Goal: Transaction & Acquisition: Book appointment/travel/reservation

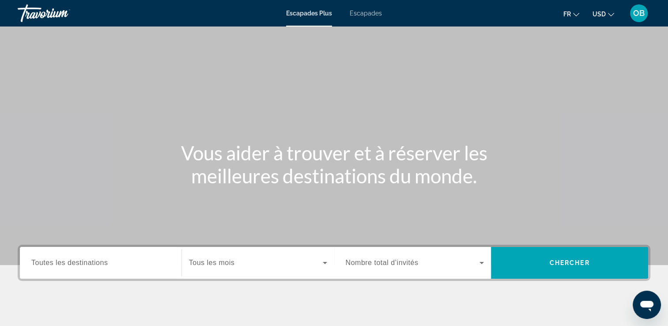
click at [373, 15] on span "Escapades" at bounding box center [366, 13] width 32 height 7
click at [601, 12] on span "USD" at bounding box center [598, 14] width 13 height 7
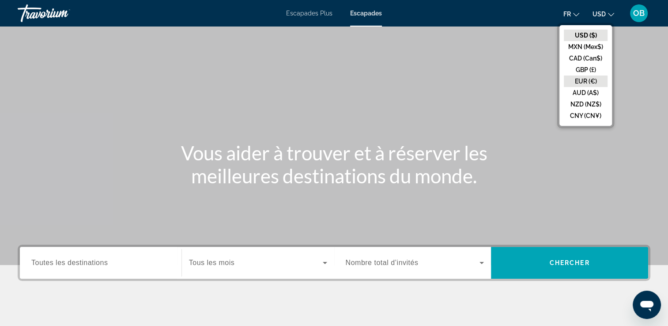
click at [586, 79] on button "EUR (€)" at bounding box center [586, 80] width 44 height 11
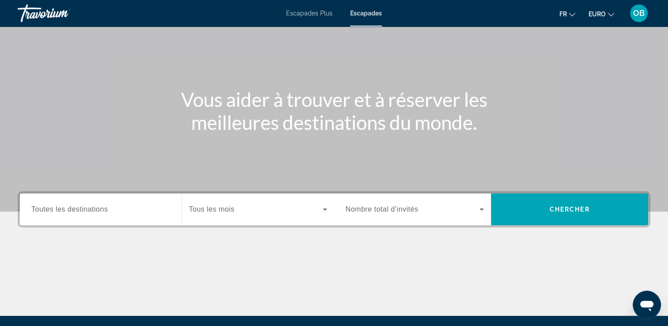
scroll to position [65, 0]
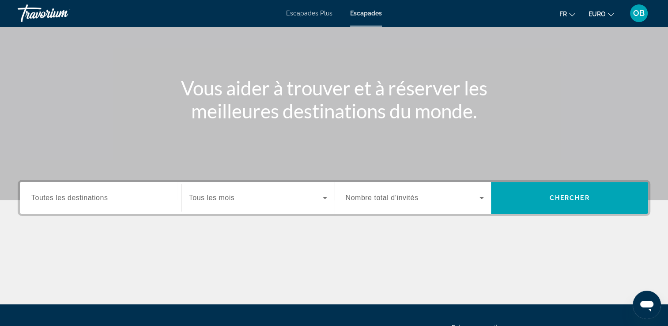
click at [120, 207] on div "Widget de recherche" at bounding box center [100, 197] width 139 height 25
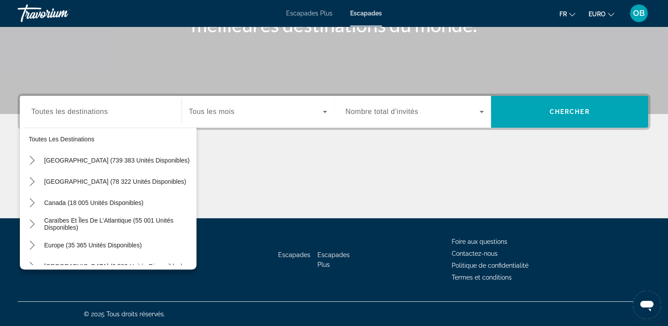
scroll to position [0, 0]
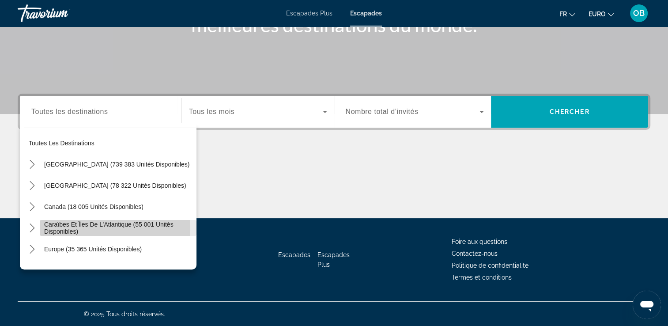
click at [94, 228] on span "Caraïbes et îles de l’Atlantique (55 001 unités disponibles)" at bounding box center [118, 228] width 148 height 14
type input "**********"
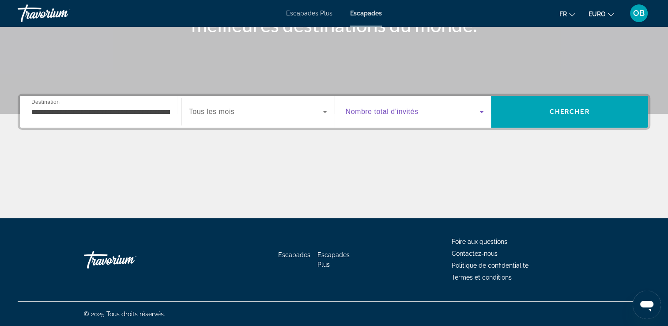
click at [424, 113] on span "Widget de recherche" at bounding box center [413, 111] width 134 height 11
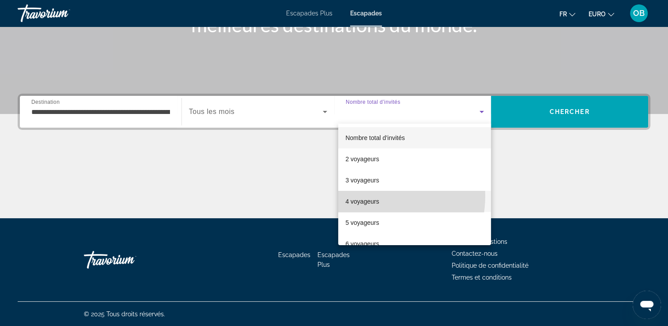
click at [367, 196] on span "4 voyageurs" at bounding box center [362, 201] width 34 height 11
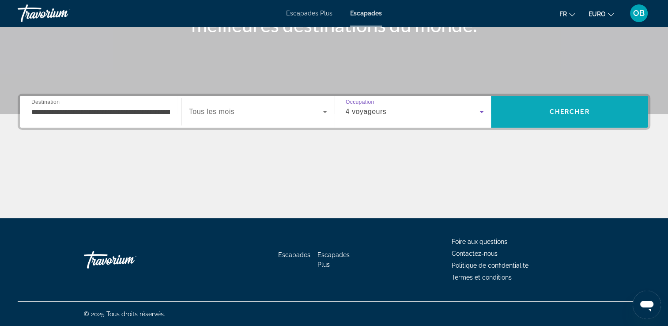
click at [550, 116] on span "Rechercher" at bounding box center [569, 111] width 157 height 21
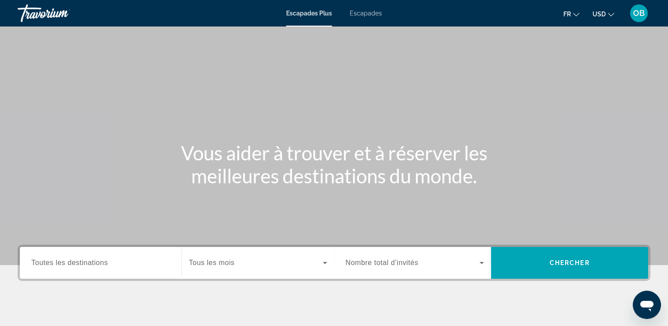
click at [365, 7] on div "Escapades Plus Escapades Fr English Español Français Italiano Português русский…" at bounding box center [334, 13] width 668 height 23
click at [367, 11] on span "Escapades" at bounding box center [366, 13] width 32 height 7
click at [615, 9] on ul "Fr English Español Français Italiano Português русский USD USD ($) MXN (Mex$) C…" at bounding box center [595, 13] width 64 height 14
click at [599, 19] on button "USD USD ($) MXN (Mex$) CAD (Can$) GBP (£) EUR (€) AUD (A$) NZD (NZ$) CNY (CN¥)" at bounding box center [603, 14] width 22 height 13
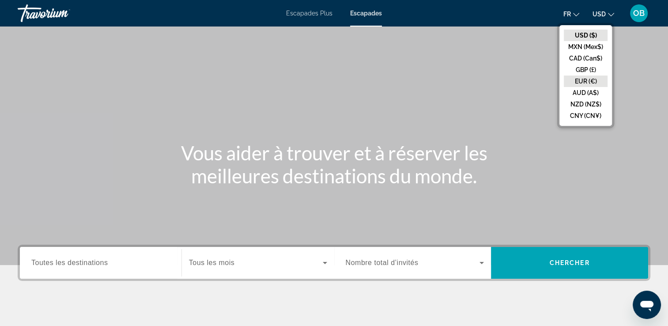
click at [590, 80] on button "EUR (€)" at bounding box center [586, 80] width 44 height 11
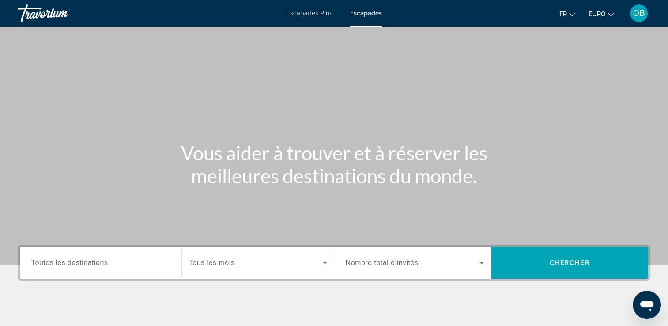
click at [104, 278] on div "Destination Toutes les destinations" at bounding box center [100, 263] width 153 height 32
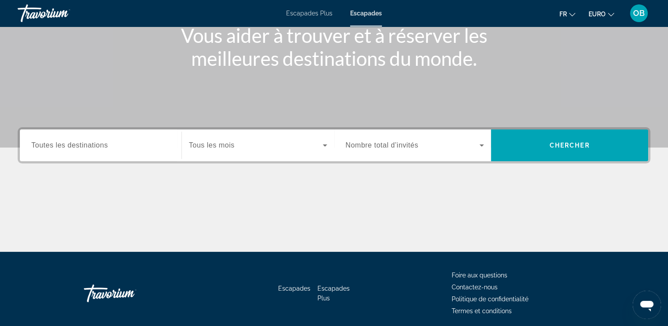
scroll to position [151, 0]
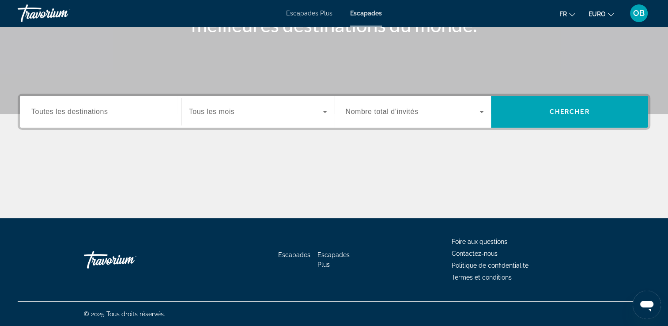
click at [132, 124] on div "Destination Toutes les destinations" at bounding box center [100, 112] width 153 height 32
click at [96, 111] on span "Toutes les destinations" at bounding box center [69, 112] width 76 height 8
click at [96, 111] on input "Destination Toutes les destinations" at bounding box center [100, 112] width 139 height 11
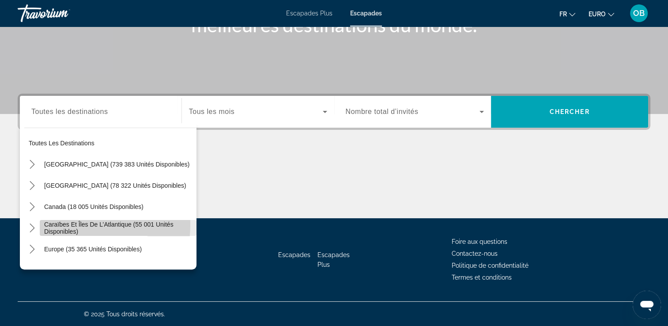
click at [57, 223] on span "Caraïbes et îles de l’Atlantique (55 001 unités disponibles)" at bounding box center [118, 228] width 148 height 14
type input "**********"
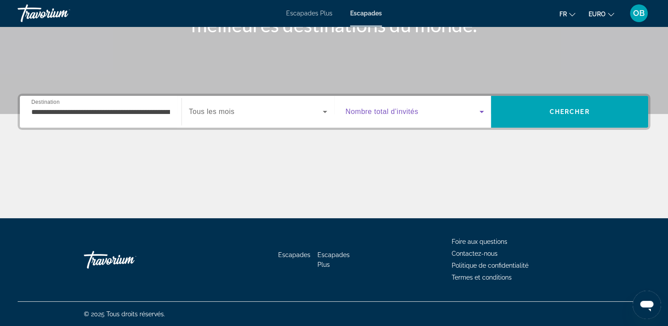
click at [422, 108] on span "Widget de recherche" at bounding box center [413, 111] width 134 height 11
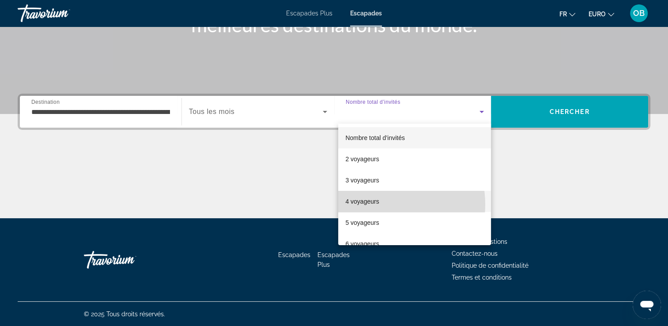
click at [374, 204] on font "4 voyageurs" at bounding box center [362, 201] width 34 height 7
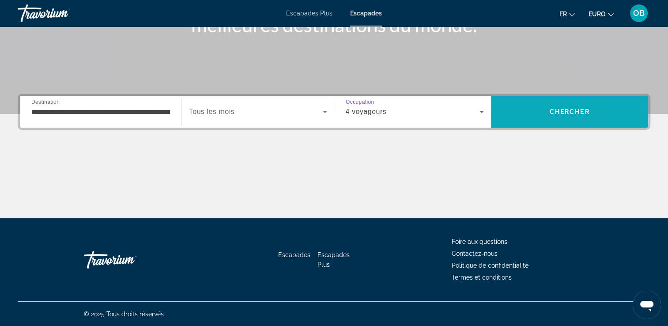
click at [558, 123] on span "Rechercher" at bounding box center [569, 112] width 157 height 32
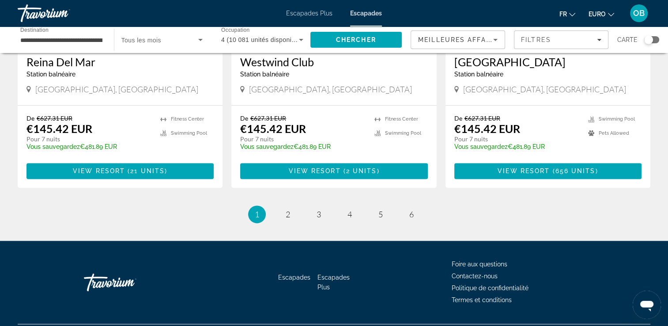
scroll to position [1115, 0]
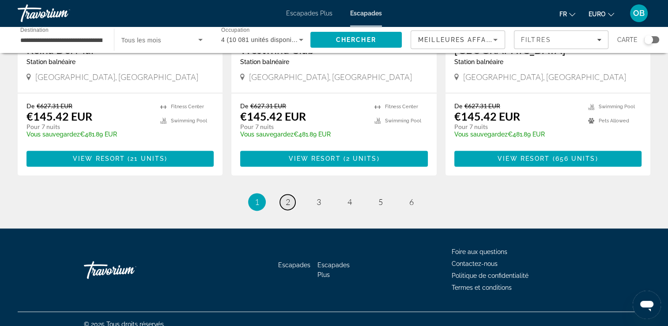
click at [288, 197] on span "2" at bounding box center [288, 202] width 4 height 10
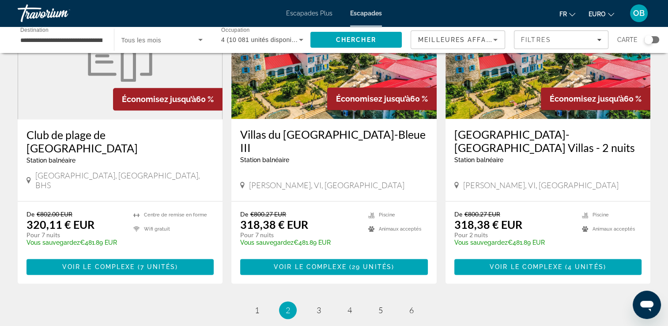
scroll to position [1128, 0]
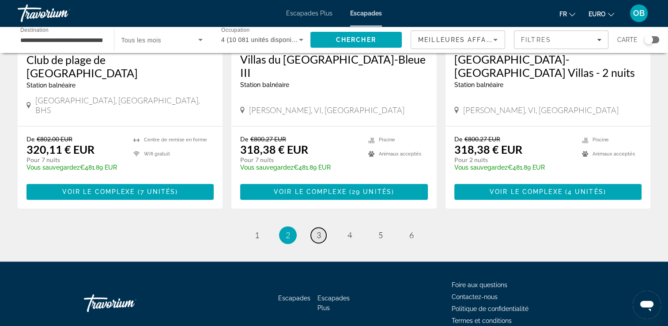
click at [317, 230] on span "3" at bounding box center [319, 235] width 4 height 10
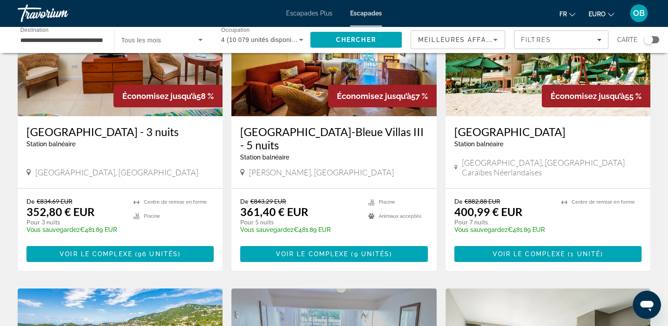
scroll to position [111, 0]
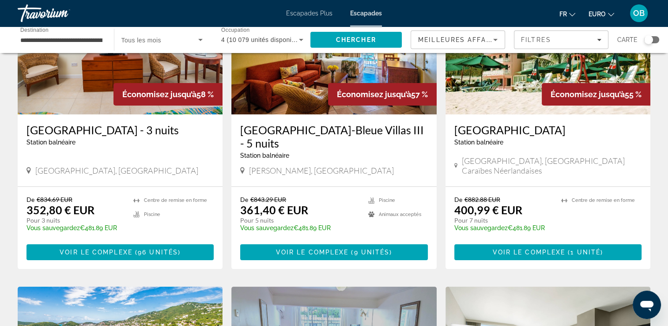
click at [504, 98] on img "Contenu principal" at bounding box center [547, 43] width 205 height 141
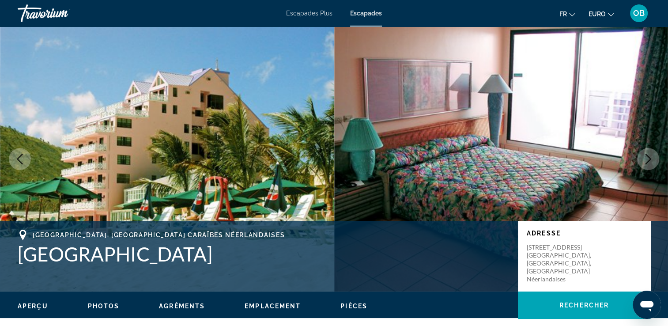
click at [650, 158] on icon "Image suivante" at bounding box center [648, 159] width 11 height 11
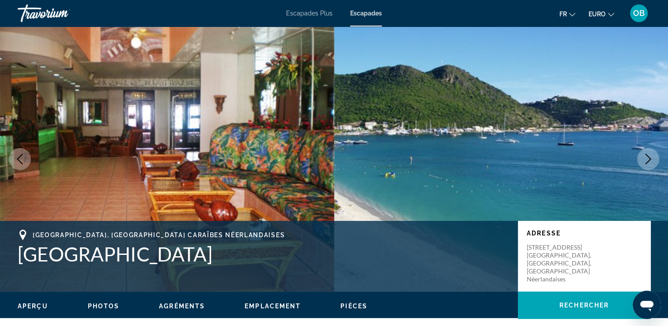
click at [650, 158] on icon "Image suivante" at bounding box center [648, 159] width 11 height 11
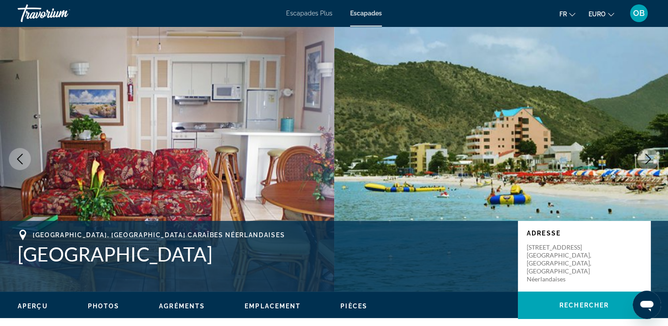
click at [650, 158] on icon "Image suivante" at bounding box center [648, 159] width 11 height 11
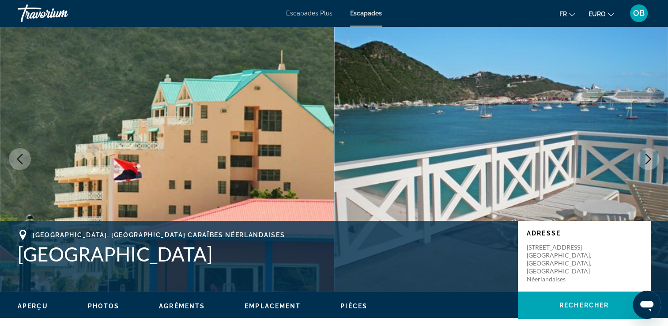
click at [650, 158] on icon "Image suivante" at bounding box center [648, 159] width 11 height 11
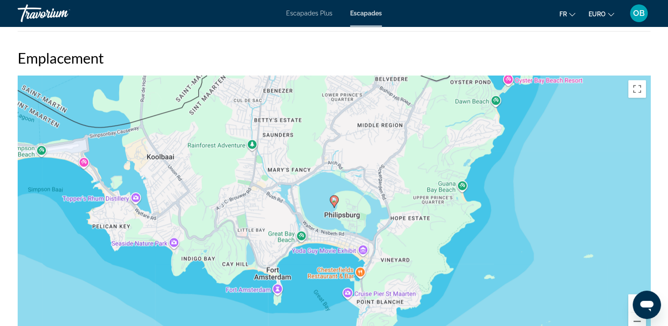
scroll to position [1231, 0]
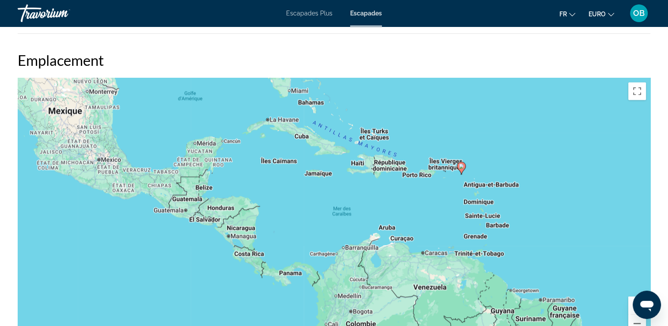
drag, startPoint x: 385, startPoint y: 268, endPoint x: 427, endPoint y: 213, distance: 69.2
click at [427, 213] on div "Pour activer le glissement avec le clavier, appuyez sur Alt+Entrée. Une fois ce…" at bounding box center [334, 210] width 633 height 265
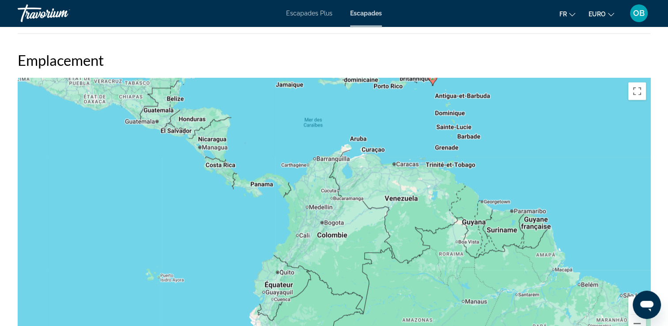
drag, startPoint x: 436, startPoint y: 221, endPoint x: 405, endPoint y: 128, distance: 98.1
click at [405, 128] on div "Pour activer le glissement avec le clavier, appuyez sur Alt+Entrée. Une fois ce…" at bounding box center [334, 210] width 633 height 265
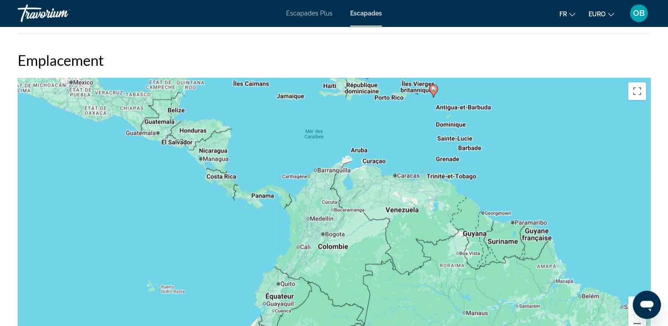
drag, startPoint x: 549, startPoint y: 186, endPoint x: 549, endPoint y: 199, distance: 12.8
click at [549, 199] on div "Pour activer le glissement avec le clavier, appuyez sur Alt+Entrée. Une fois ce…" at bounding box center [334, 210] width 633 height 265
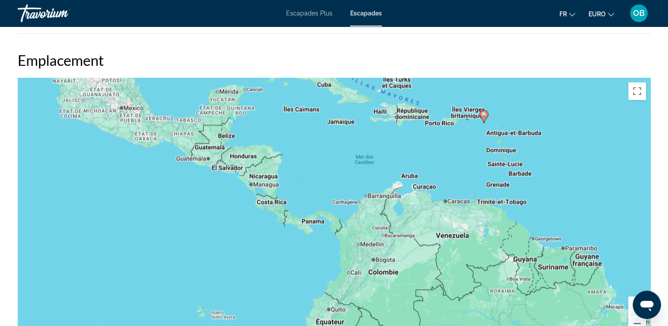
drag, startPoint x: 281, startPoint y: 148, endPoint x: 328, endPoint y: 166, distance: 51.0
click at [328, 166] on div "Pour activer le glissement avec le clavier, appuyez sur Alt+Entrée. Une fois ce…" at bounding box center [334, 210] width 633 height 265
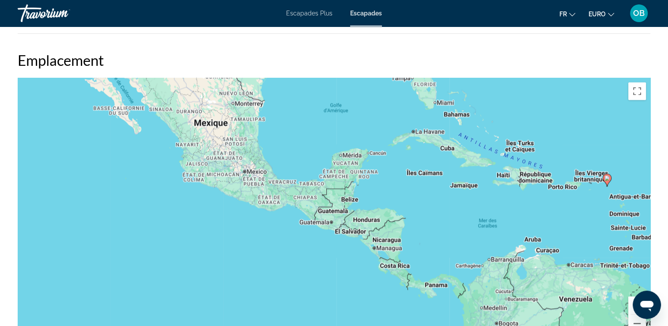
drag, startPoint x: 363, startPoint y: 158, endPoint x: 480, endPoint y: 216, distance: 130.5
click at [480, 216] on div "Pour activer le glissement avec le clavier, appuyez sur Alt+Entrée. Une fois ce…" at bounding box center [334, 210] width 633 height 265
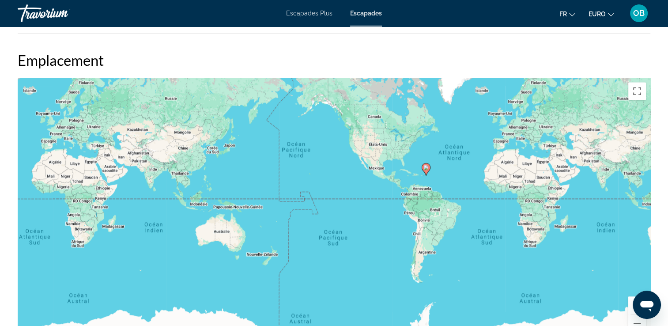
drag, startPoint x: 568, startPoint y: 252, endPoint x: 493, endPoint y: 211, distance: 84.9
click at [493, 211] on div "Pour activer le glissement avec le clavier, appuyez sur Alt+Entrée. Une fois ce…" at bounding box center [334, 210] width 633 height 265
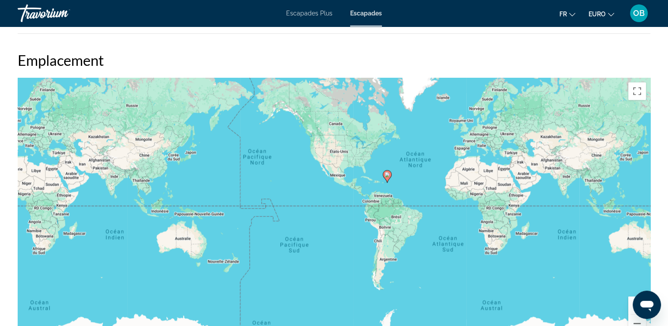
drag, startPoint x: 463, startPoint y: 190, endPoint x: 426, endPoint y: 202, distance: 38.8
click at [426, 202] on div "Pour activer le glissement avec le clavier, appuyez sur Alt+Entrée. Une fois ce…" at bounding box center [334, 210] width 633 height 265
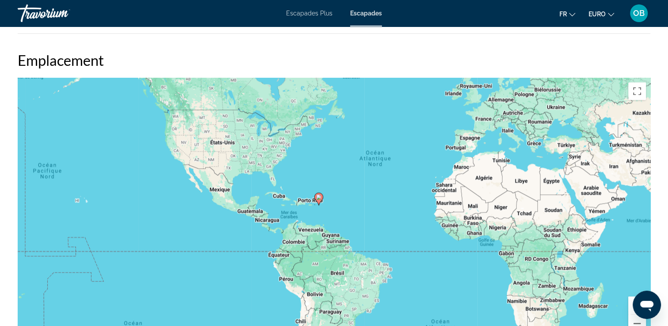
drag, startPoint x: 419, startPoint y: 152, endPoint x: 395, endPoint y: 198, distance: 51.1
click at [395, 198] on div "Pour activer le glissement avec le clavier, appuyez sur Alt+Entrée. Une fois ce…" at bounding box center [334, 210] width 633 height 265
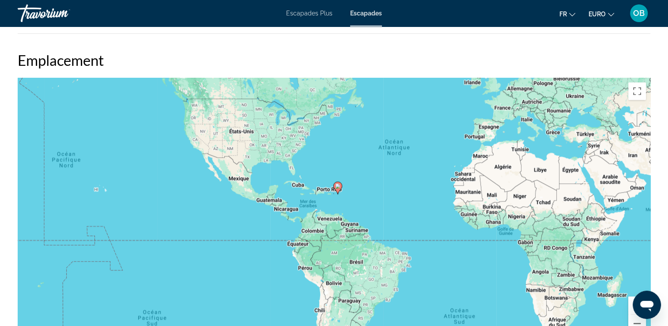
drag, startPoint x: 377, startPoint y: 227, endPoint x: 400, endPoint y: 216, distance: 25.3
click at [400, 216] on div "Pour activer le glissement avec le clavier, appuyez sur Alt+Entrée. Une fois ce…" at bounding box center [334, 210] width 633 height 265
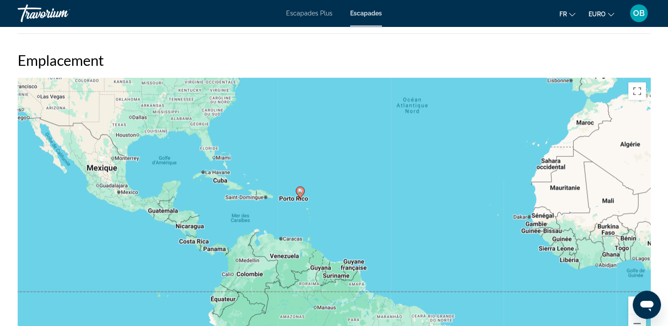
drag, startPoint x: 382, startPoint y: 192, endPoint x: 409, endPoint y: 207, distance: 31.0
click at [409, 207] on div "Pour activer le glissement avec le clavier, appuyez sur Alt+Entrée. Une fois ce…" at bounding box center [334, 210] width 633 height 265
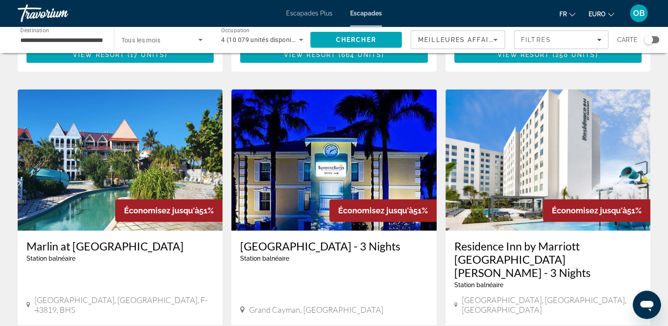
scroll to position [1135, 0]
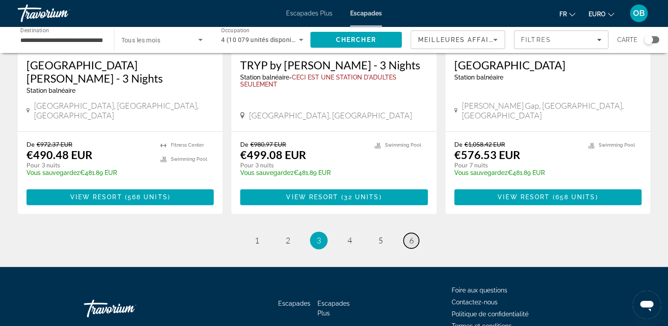
click at [415, 233] on link "page 6" at bounding box center [411, 240] width 15 height 15
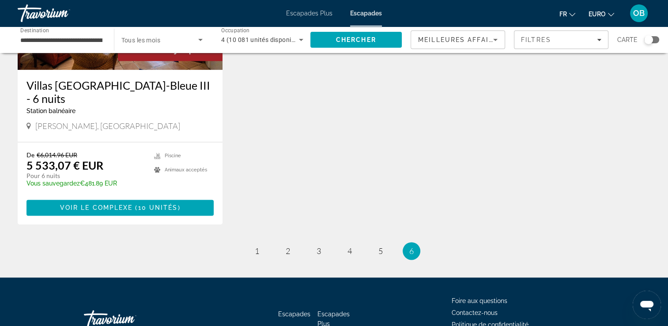
scroll to position [1090, 0]
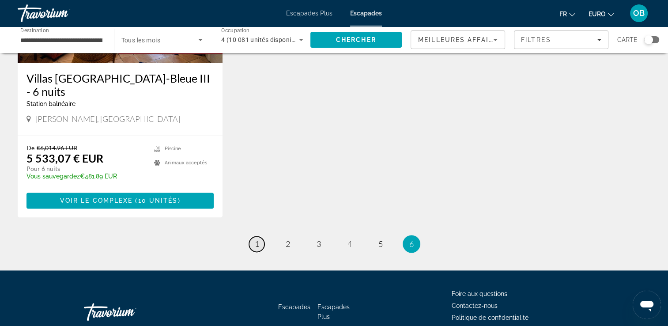
click at [253, 248] on link "page 1" at bounding box center [256, 243] width 15 height 15
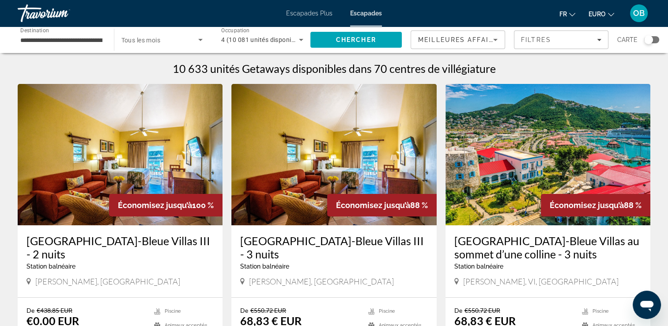
click at [361, 13] on span "Escapades" at bounding box center [366, 13] width 32 height 7
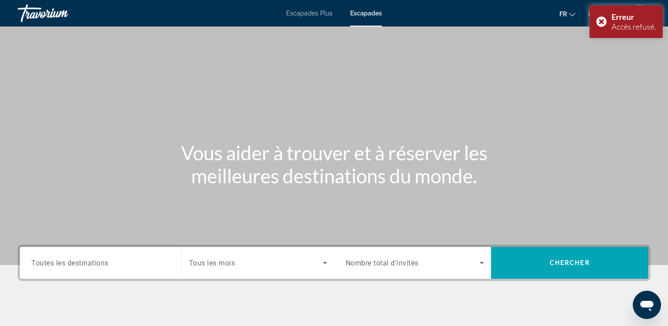
click at [445, 270] on div "Widget de recherche" at bounding box center [415, 262] width 139 height 25
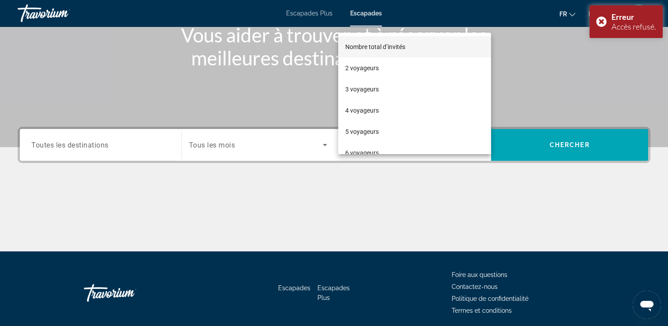
scroll to position [151, 0]
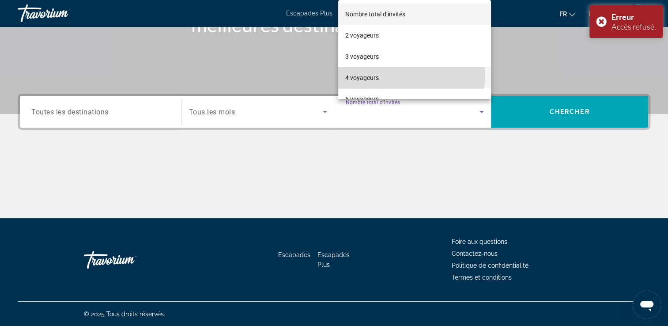
click at [407, 75] on mat-option "4 voyageurs" at bounding box center [414, 77] width 153 height 21
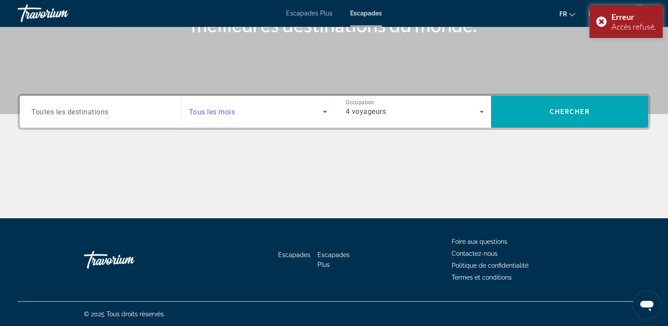
click at [279, 113] on span "Widget de recherche" at bounding box center [256, 111] width 134 height 11
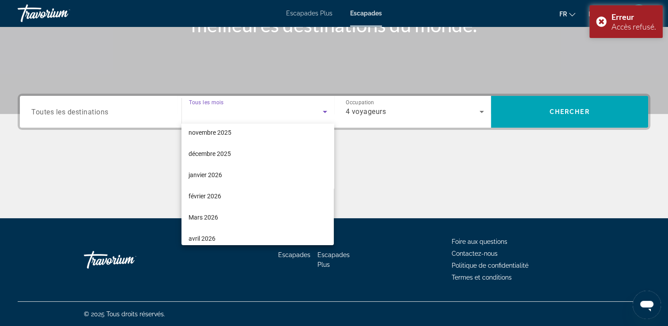
scroll to position [64, 0]
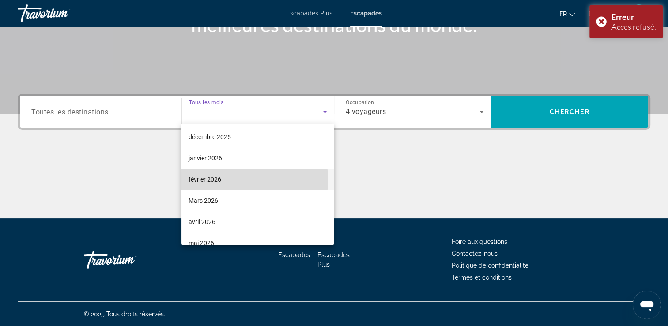
click at [231, 179] on mat-option "février 2026" at bounding box center [257, 179] width 152 height 21
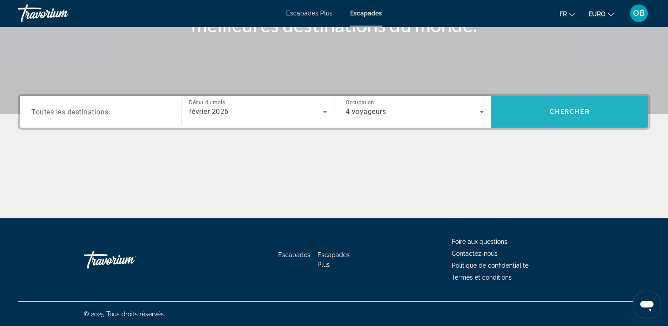
click at [541, 109] on span "Rechercher" at bounding box center [569, 111] width 157 height 21
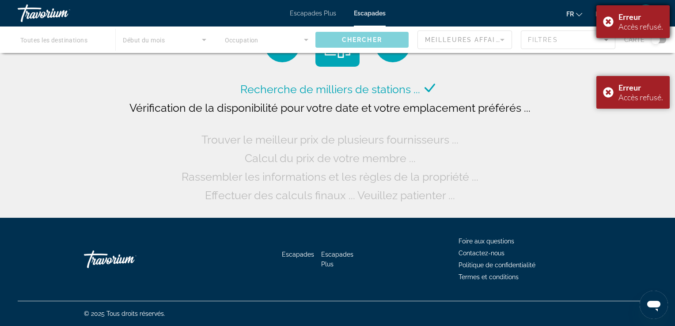
click at [606, 24] on div "Erreur Accès refusé." at bounding box center [632, 21] width 73 height 33
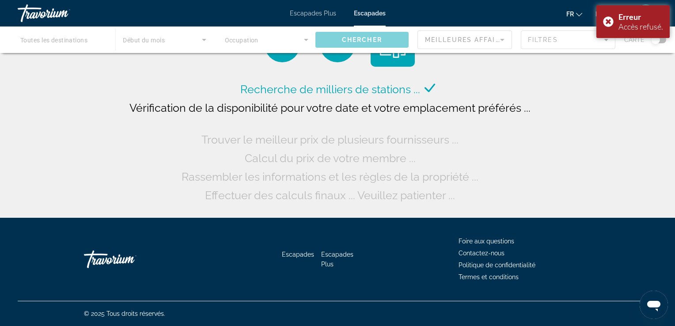
click at [606, 24] on div "Erreur Accès refusé." at bounding box center [632, 21] width 73 height 33
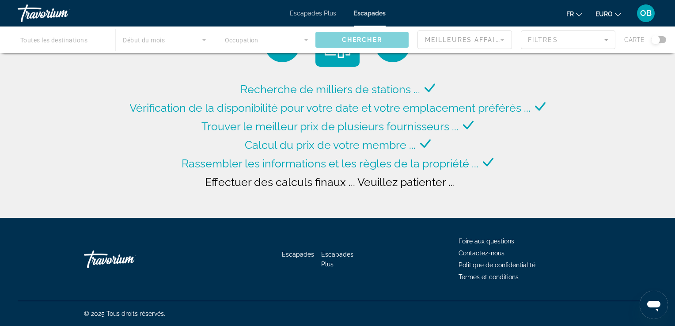
click at [373, 15] on span "Escapades" at bounding box center [370, 13] width 32 height 7
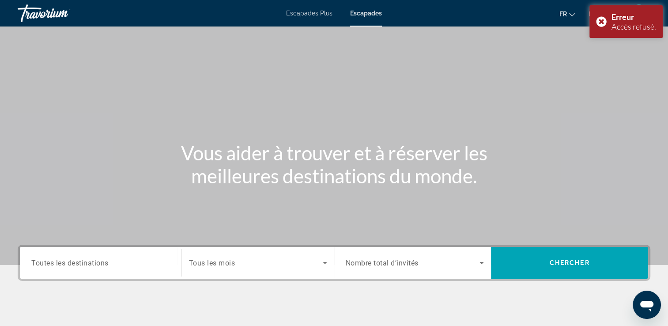
click at [82, 271] on div "Widget de recherche" at bounding box center [100, 262] width 139 height 25
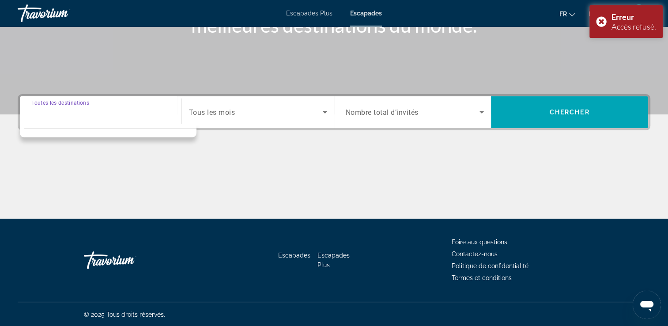
scroll to position [151, 0]
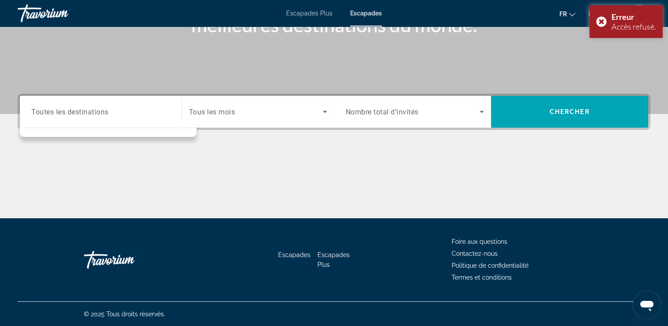
click at [105, 117] on div "Widget de recherche" at bounding box center [100, 111] width 139 height 25
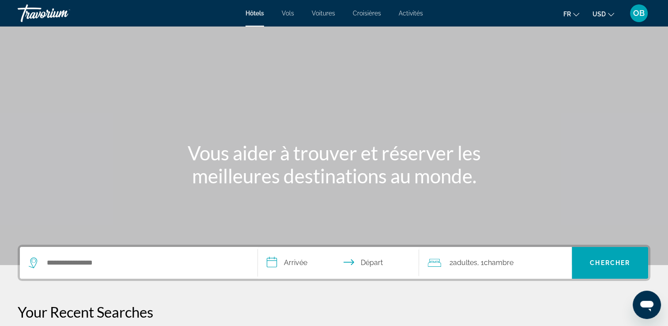
click at [365, 13] on span "Croisières" at bounding box center [367, 13] width 28 height 7
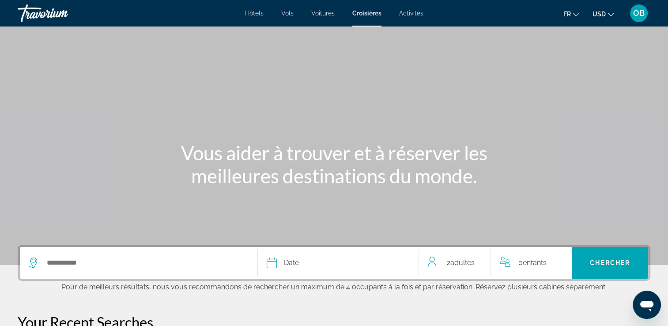
click at [607, 12] on button "USD USD ($) MXN (Mex$) CAD (Can$) GBP (£) EUR (€) AUD (A$) NZD (NZ$) CNY (CN¥)" at bounding box center [603, 14] width 22 height 13
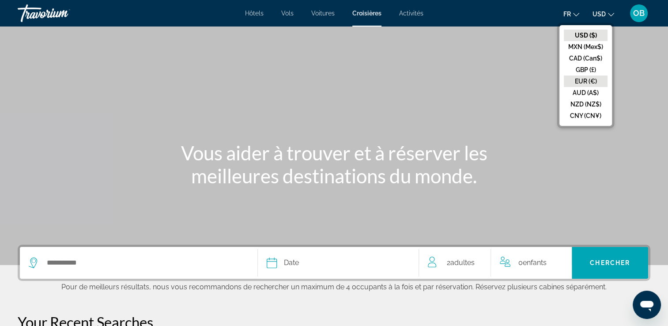
click at [581, 79] on button "EUR (€)" at bounding box center [586, 80] width 44 height 11
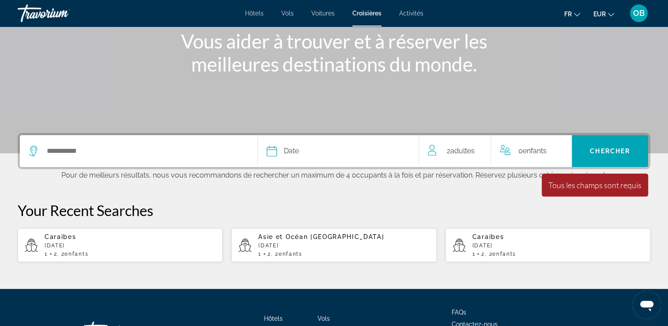
scroll to position [113, 0]
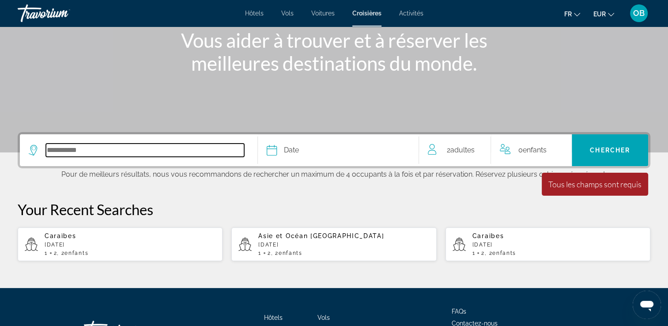
click at [160, 144] on input "Select cruise destination" at bounding box center [145, 149] width 198 height 13
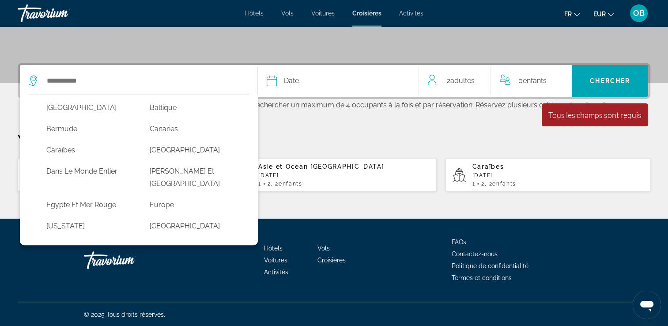
scroll to position [108, 0]
click at [66, 140] on button "Caraïbes" at bounding box center [89, 148] width 94 height 17
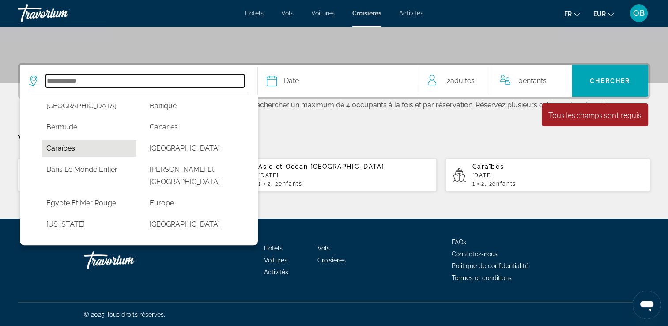
type input "********"
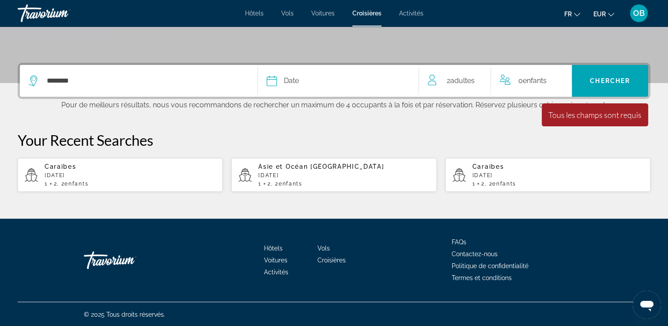
click at [454, 83] on span "Adultes" at bounding box center [462, 80] width 24 height 8
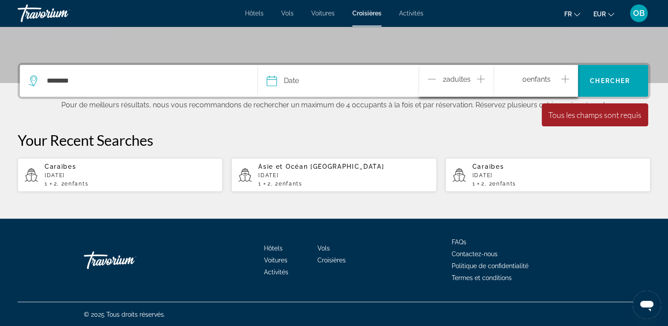
click at [543, 81] on span "Enfants" at bounding box center [538, 79] width 24 height 8
click at [563, 79] on icon "Increment children" at bounding box center [565, 79] width 8 height 11
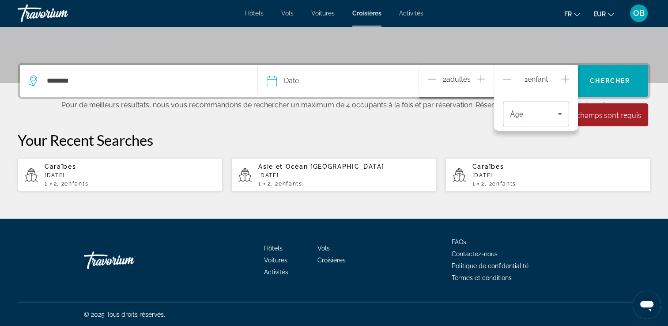
click at [563, 79] on icon "Increment children" at bounding box center [565, 79] width 8 height 11
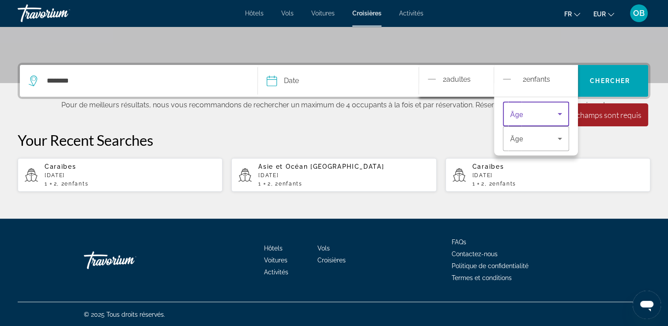
click at [546, 110] on span "Travelers: 2 adults, 2 children" at bounding box center [534, 114] width 48 height 11
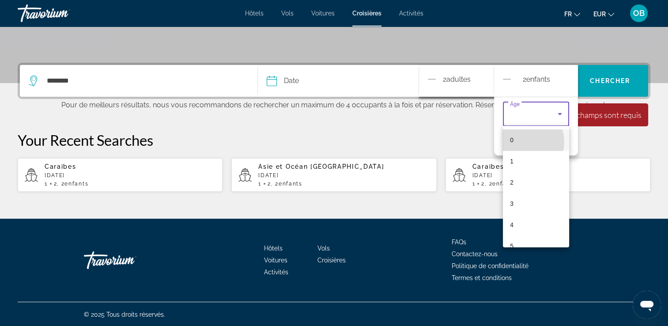
click at [523, 142] on mat-option "0" at bounding box center [536, 139] width 66 height 21
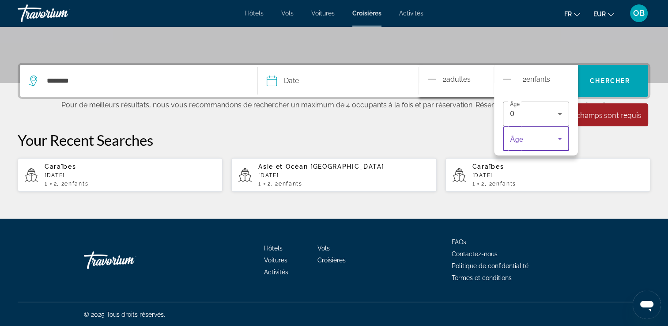
click at [554, 137] on icon "Travelers: 2 adults, 2 children" at bounding box center [559, 138] width 11 height 11
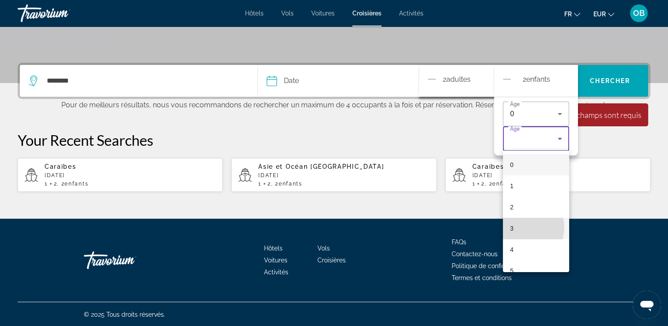
click at [523, 227] on mat-option "3" at bounding box center [536, 228] width 66 height 21
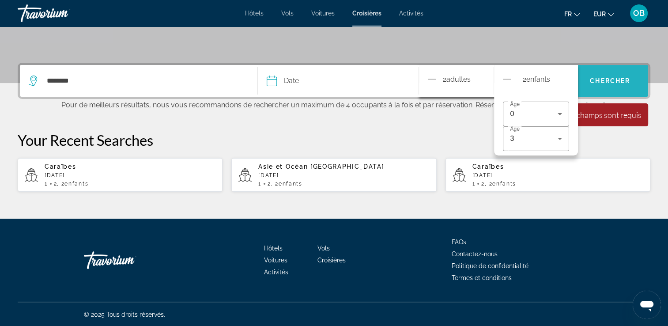
click at [622, 79] on span "Chercher" at bounding box center [610, 80] width 40 height 7
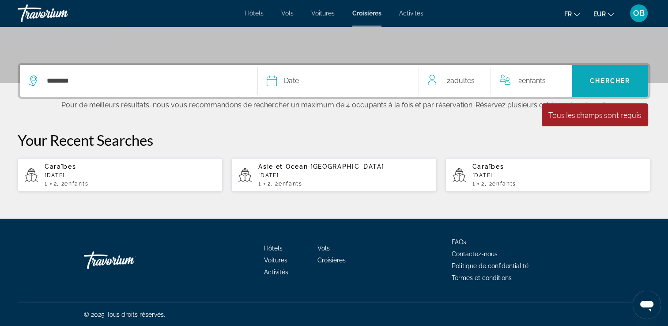
click at [622, 79] on span "Chercher" at bounding box center [610, 80] width 40 height 7
click at [610, 71] on span "Search" at bounding box center [610, 80] width 76 height 21
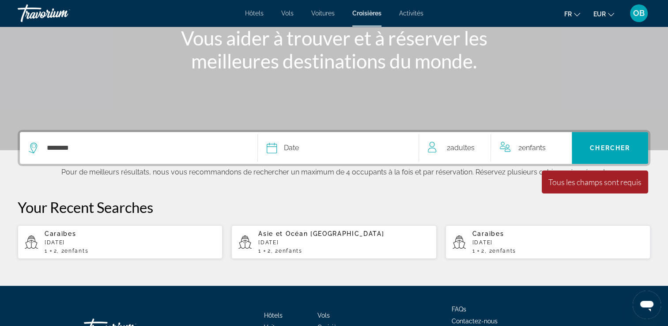
scroll to position [112, 0]
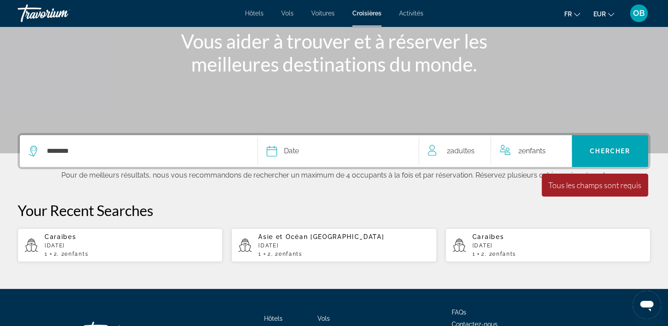
click at [326, 150] on div "Date" at bounding box center [338, 151] width 143 height 12
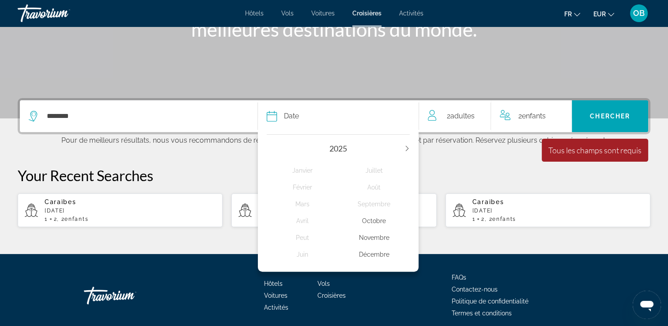
scroll to position [182, 0]
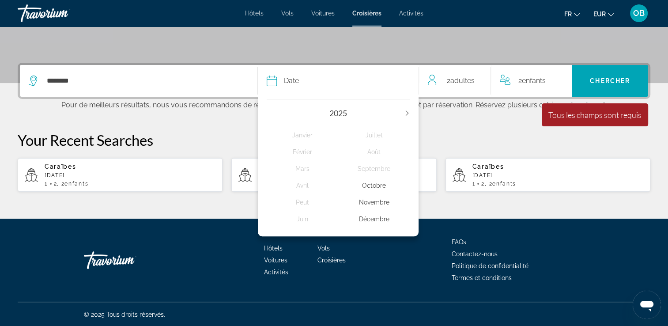
click at [408, 112] on icon "Next year" at bounding box center [407, 112] width 3 height 5
click at [307, 153] on div "Février" at bounding box center [303, 152] width 72 height 16
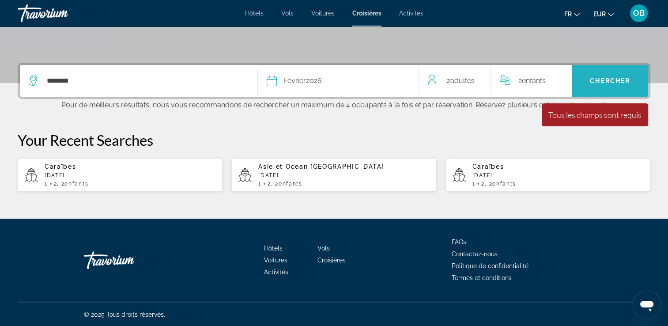
click at [603, 85] on span "Search" at bounding box center [610, 80] width 76 height 21
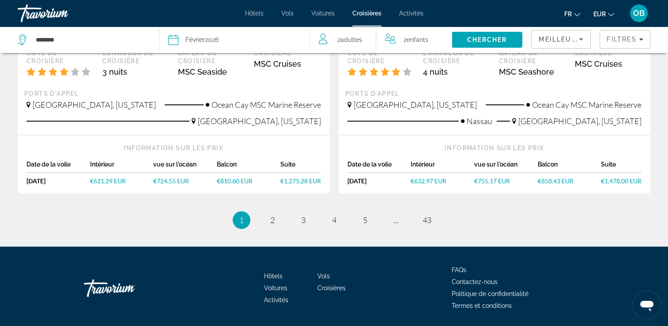
scroll to position [982, 0]
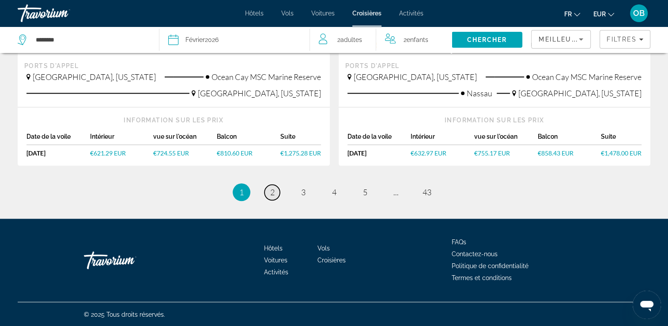
click at [272, 189] on span "2" at bounding box center [272, 192] width 4 height 10
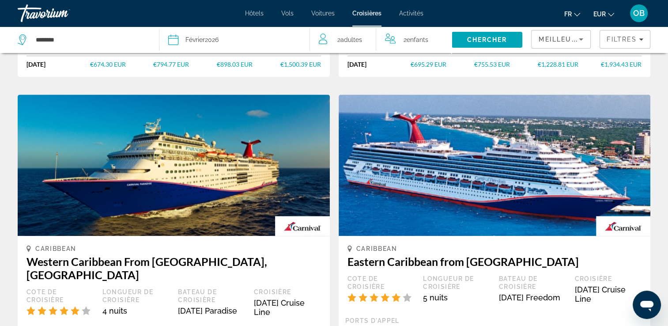
scroll to position [1018, 0]
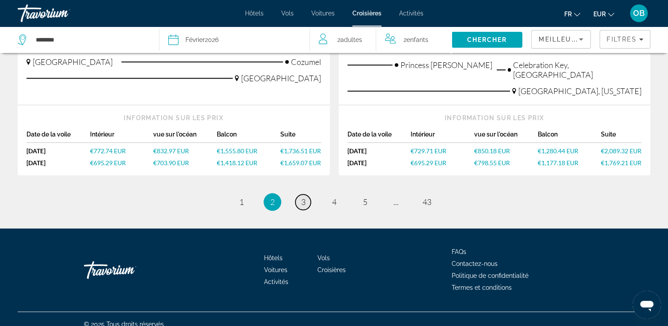
click at [305, 197] on span "3" at bounding box center [303, 202] width 4 height 10
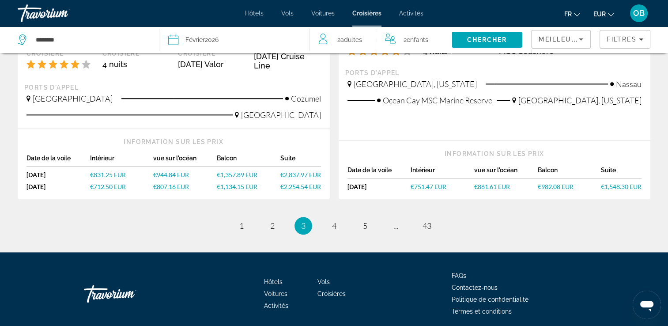
scroll to position [1009, 0]
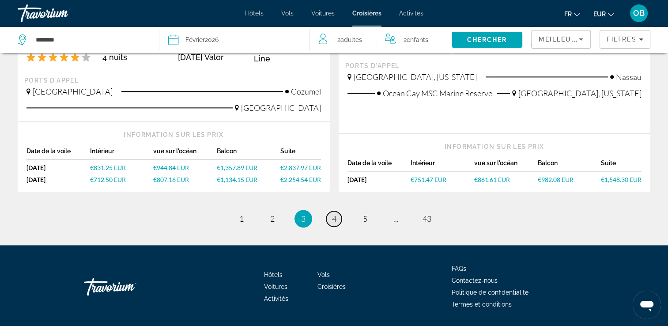
click at [328, 211] on link "page 4" at bounding box center [333, 218] width 15 height 15
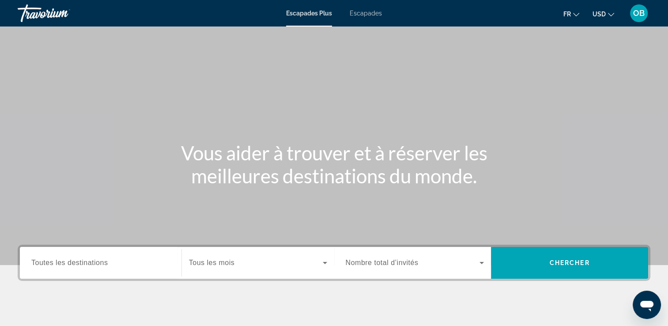
click at [602, 11] on span "USD" at bounding box center [598, 14] width 13 height 7
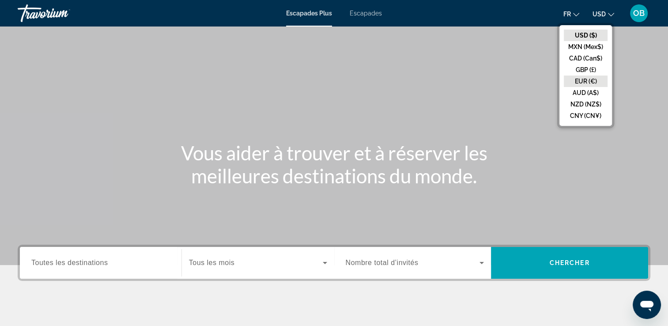
click at [593, 82] on button "EUR (€)" at bounding box center [586, 80] width 44 height 11
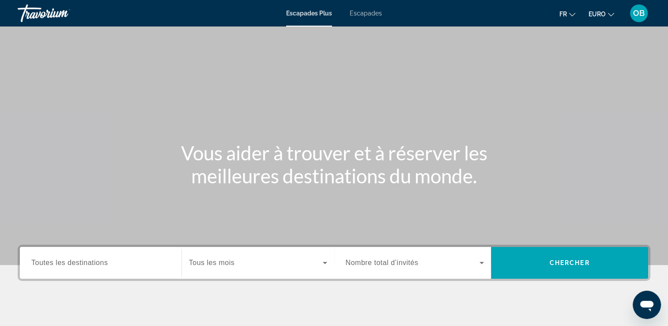
click at [365, 7] on div "Escapades Plus Escapades Fr English Español Français Italiano Português русский…" at bounding box center [334, 13] width 668 height 23
click at [365, 9] on div "Escapades Plus Escapades Fr English Español Français Italiano Português русский…" at bounding box center [334, 13] width 668 height 23
click at [366, 11] on span "Escapades" at bounding box center [366, 13] width 32 height 7
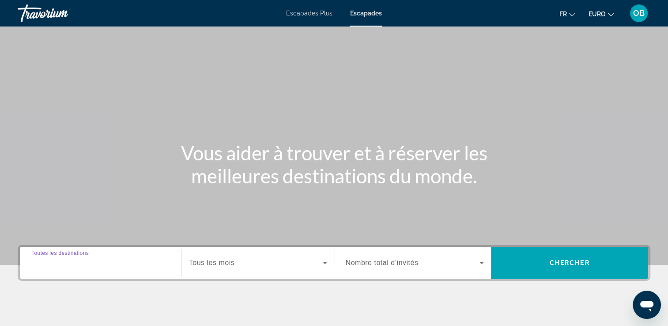
click at [121, 268] on input "Destination Toutes les destinations" at bounding box center [100, 263] width 139 height 11
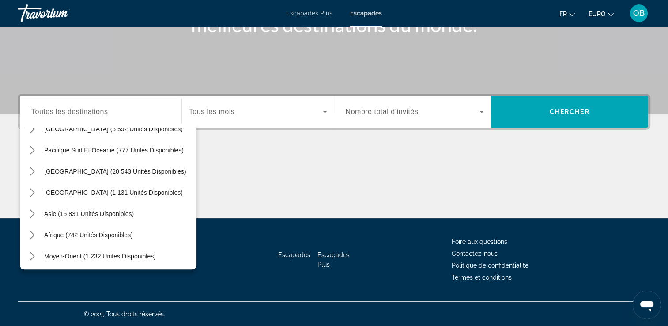
scroll to position [143, 0]
click at [32, 149] on icon "Toggle Pacifique Sud et Océanie (777 unités disponibles) sous-menu" at bounding box center [32, 148] width 5 height 9
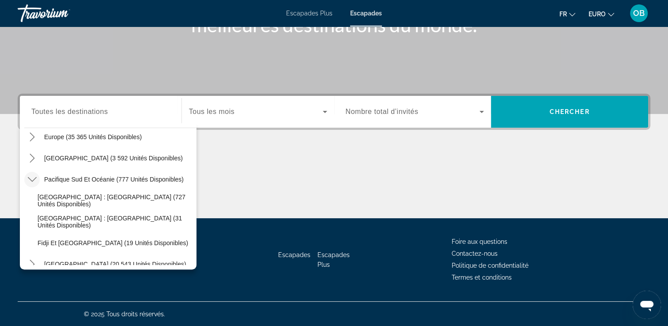
scroll to position [83, 0]
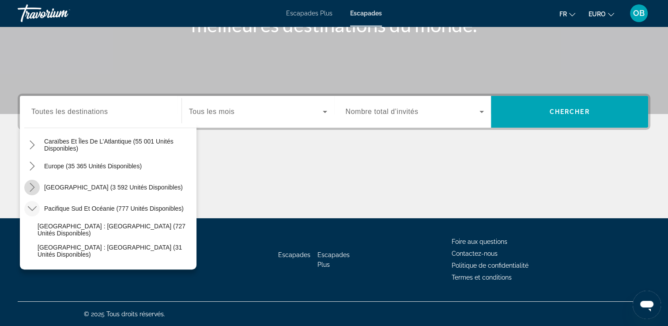
click at [32, 188] on icon "Toggle Australie (3 592 unités disponibles) sous-menu" at bounding box center [32, 187] width 5 height 9
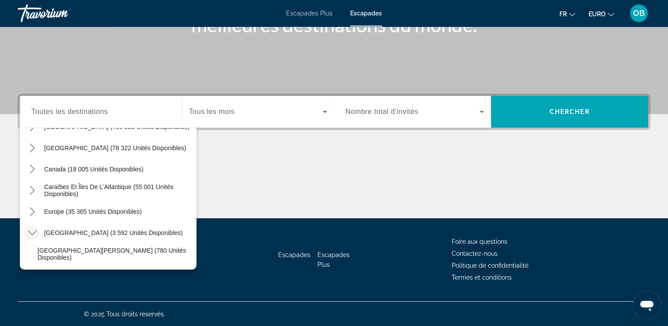
scroll to position [35, 0]
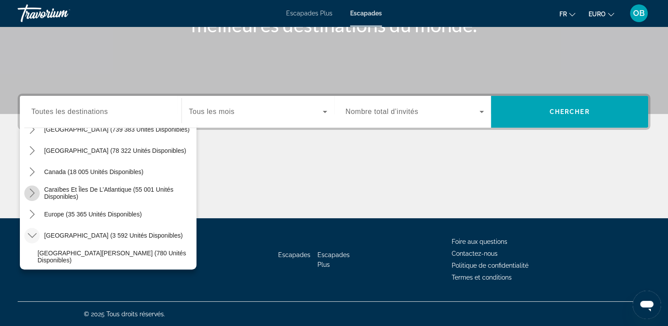
click at [31, 192] on icon "Caraïbes et Îles de l’Atlantique (55 001 unités disponibles) sous-menu" at bounding box center [32, 193] width 9 height 9
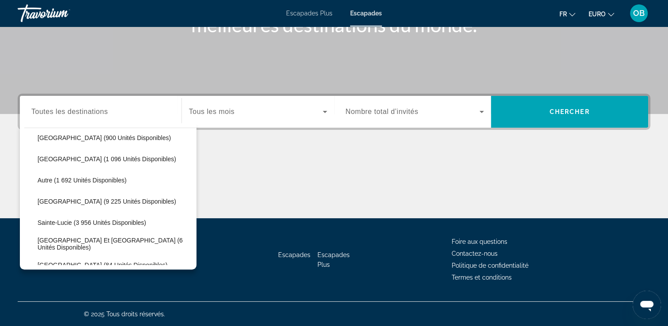
scroll to position [203, 0]
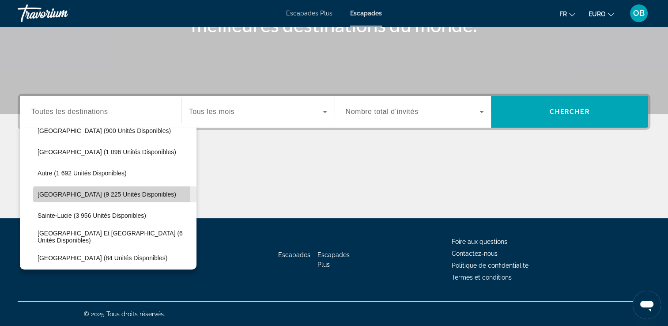
click at [87, 194] on span "Porto Rico (9 225 unités disponibles)" at bounding box center [107, 194] width 139 height 7
type input "**********"
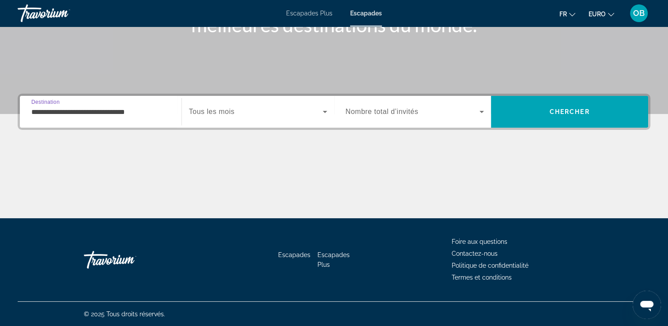
click at [401, 113] on span "Nombre total d’invités" at bounding box center [382, 112] width 73 height 8
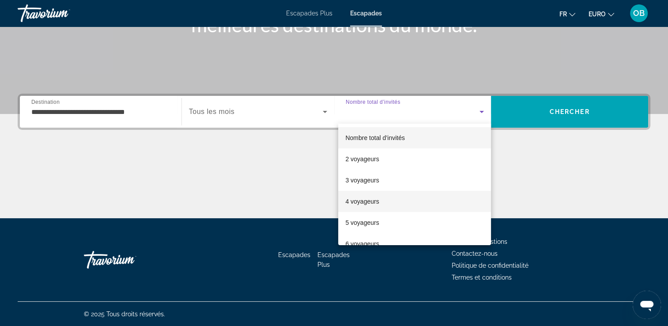
click at [371, 202] on font "4 voyageurs" at bounding box center [362, 201] width 34 height 7
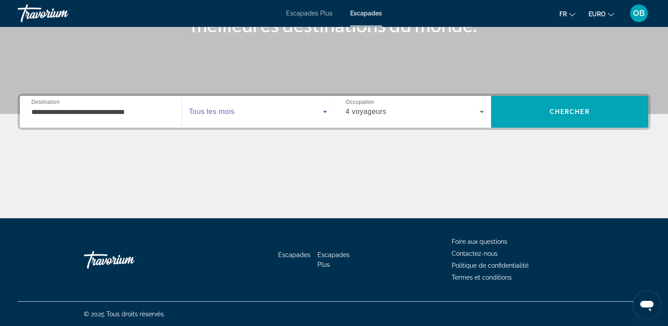
click at [314, 114] on span "Widget de recherche" at bounding box center [256, 111] width 134 height 11
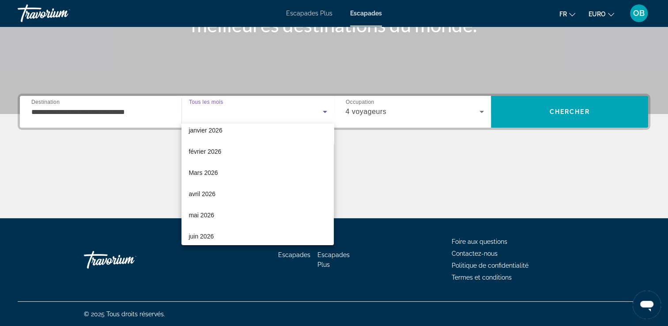
scroll to position [94, 0]
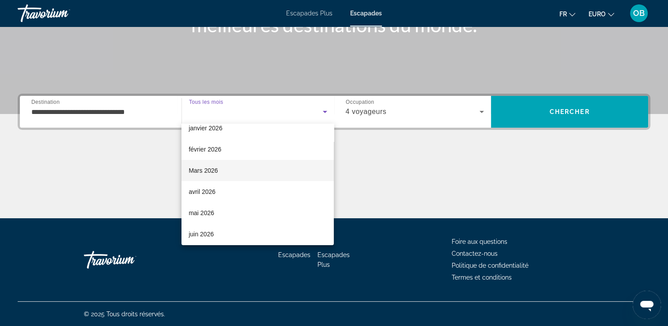
click at [228, 172] on mat-option "Mars 2026" at bounding box center [257, 170] width 152 height 21
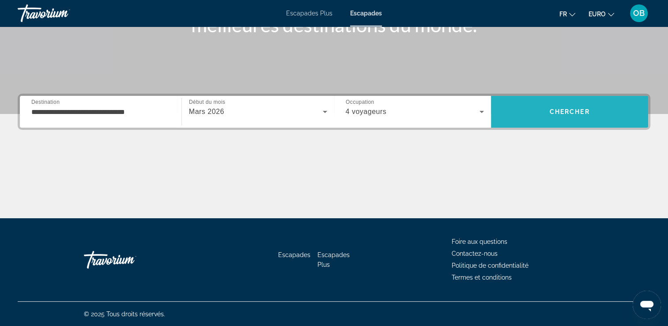
click at [543, 103] on span "Rechercher" at bounding box center [569, 111] width 157 height 21
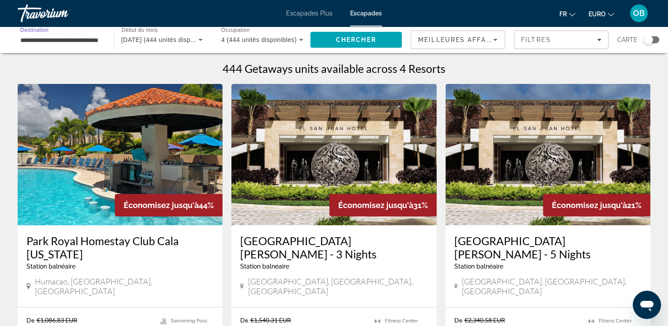
click at [72, 38] on input "**********" at bounding box center [61, 40] width 82 height 11
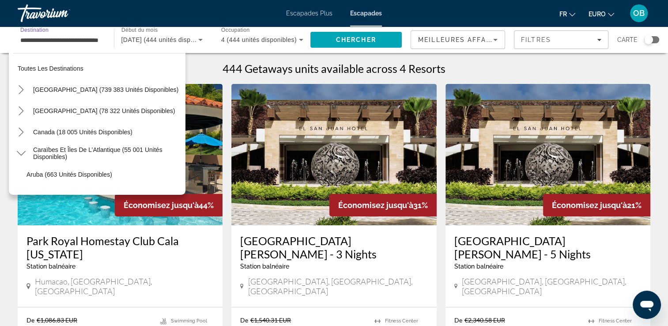
scroll to position [201, 0]
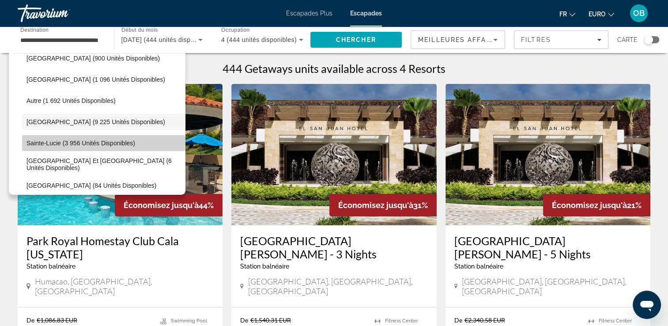
click at [113, 147] on span "Sélectionnez la destination : Sainte-Lucie (3 956 unités disponibles)" at bounding box center [103, 142] width 163 height 21
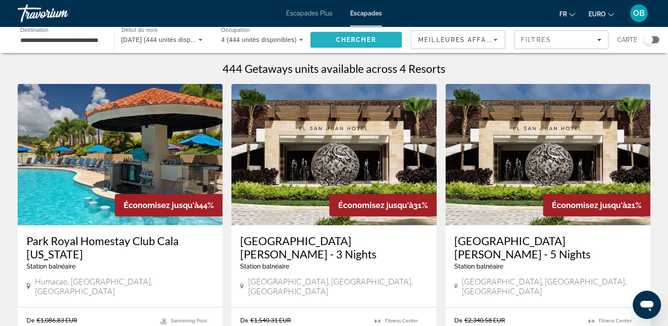
click at [370, 39] on span "Chercher" at bounding box center [356, 39] width 40 height 7
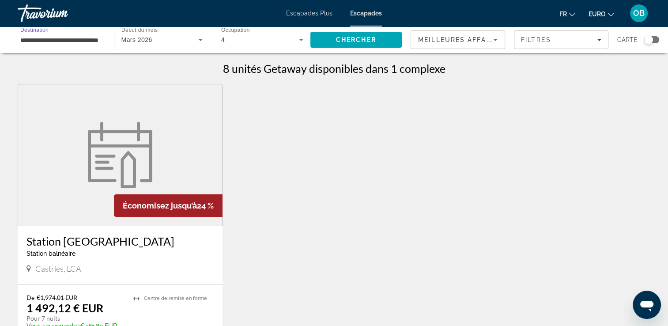
click at [67, 43] on input "**********" at bounding box center [61, 40] width 82 height 11
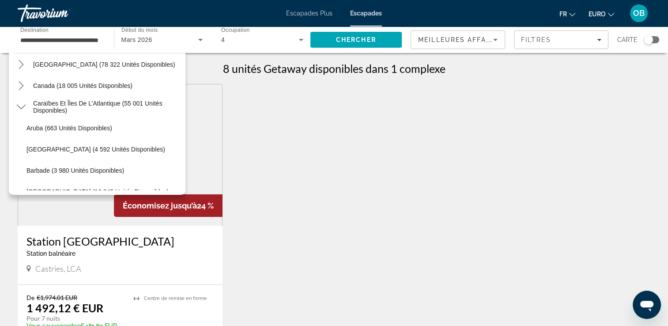
scroll to position [45, 0]
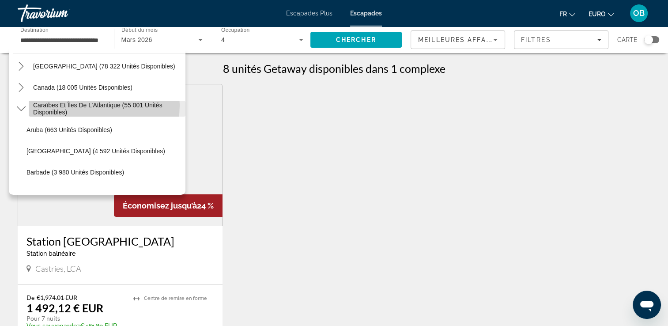
click at [101, 105] on span "Caraïbes et îles de l’Atlantique (55 001 unités disponibles)" at bounding box center [107, 109] width 148 height 14
type input "**********"
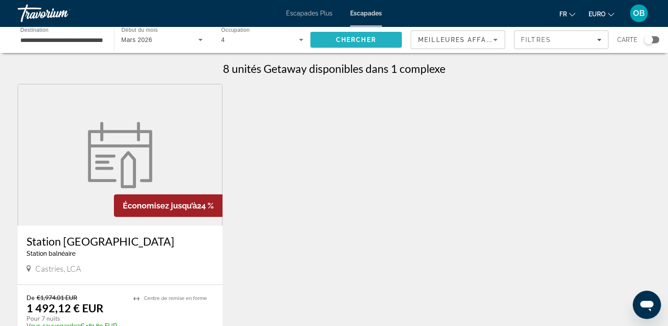
click at [356, 40] on span "Chercher" at bounding box center [356, 39] width 40 height 7
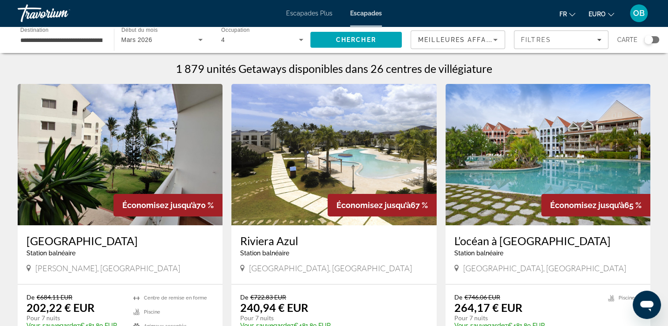
click at [512, 160] on img "Contenu principal" at bounding box center [547, 154] width 205 height 141
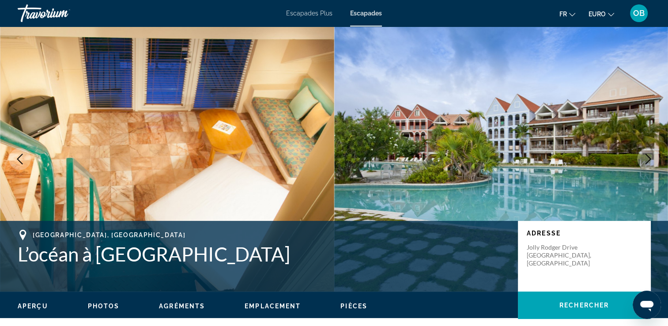
click at [649, 157] on icon "Image suivante" at bounding box center [648, 159] width 6 height 11
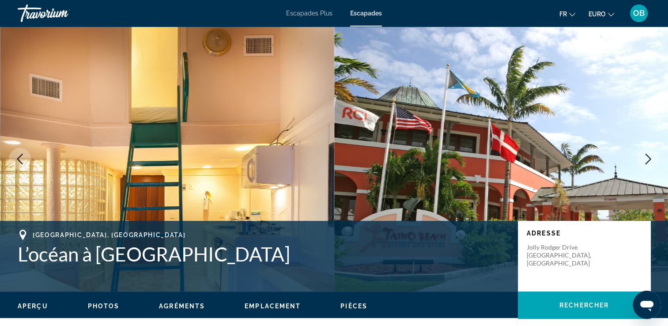
click at [649, 157] on icon "Image suivante" at bounding box center [648, 159] width 6 height 11
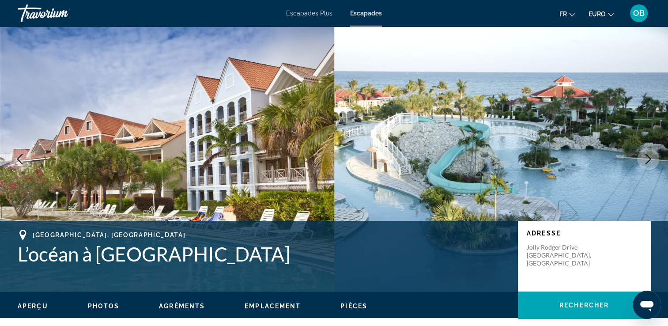
click at [649, 157] on icon "Image suivante" at bounding box center [648, 159] width 6 height 11
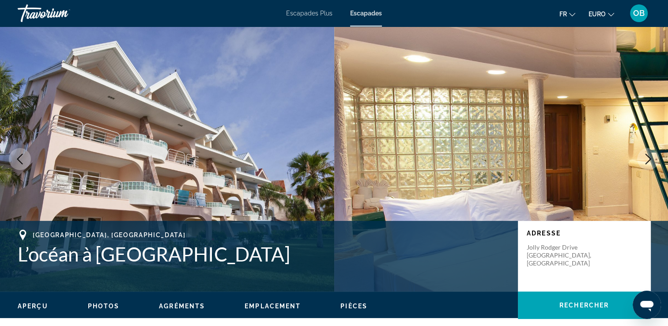
click at [649, 157] on icon "Image suivante" at bounding box center [648, 159] width 6 height 11
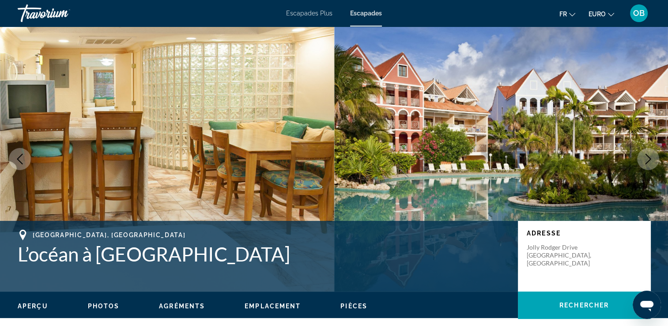
click at [649, 157] on icon "Image suivante" at bounding box center [648, 159] width 6 height 11
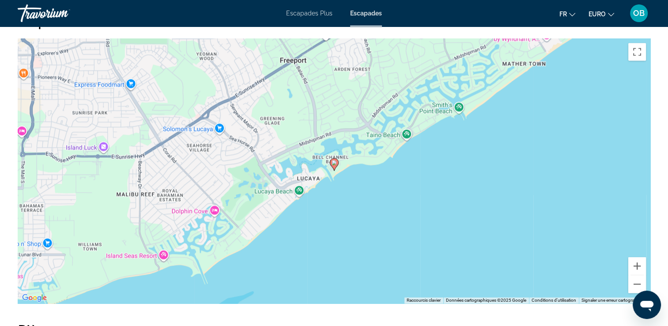
scroll to position [1234, 0]
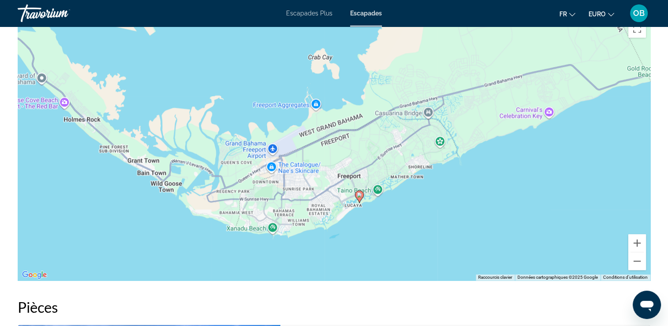
drag, startPoint x: 482, startPoint y: 115, endPoint x: 437, endPoint y: 193, distance: 90.2
click at [437, 193] on div "Pour activer le glissement avec le clavier, appuyez sur Alt+Entrée. Une fois ce…" at bounding box center [334, 147] width 633 height 265
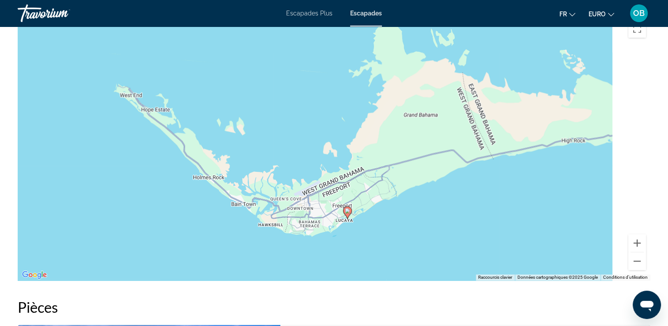
drag, startPoint x: 461, startPoint y: 187, endPoint x: 387, endPoint y: 215, distance: 79.2
click at [387, 215] on div "Pour activer le glissement avec le clavier, appuyez sur Alt+Entrée. Une fois ce…" at bounding box center [334, 147] width 633 height 265
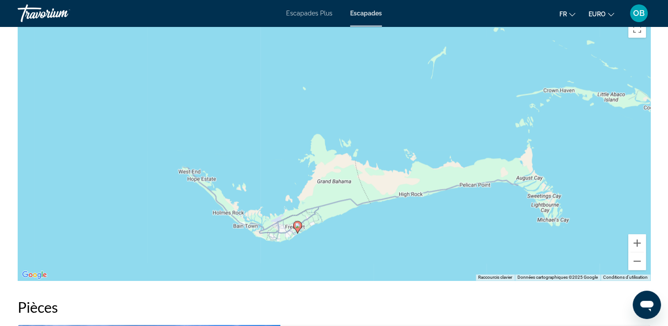
drag, startPoint x: 445, startPoint y: 210, endPoint x: 351, endPoint y: 223, distance: 94.6
click at [351, 223] on div "Pour activer le glissement avec le clavier, appuyez sur Alt+Entrée. Une fois ce…" at bounding box center [334, 147] width 633 height 265
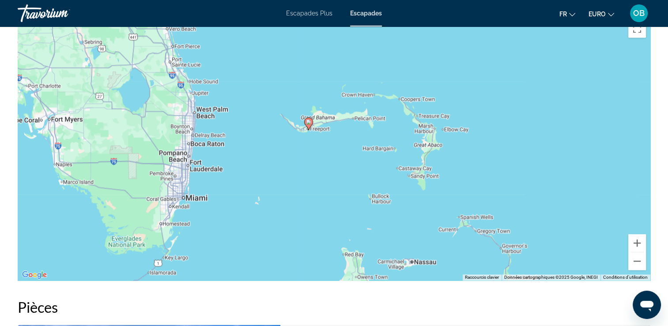
drag, startPoint x: 366, startPoint y: 234, endPoint x: 346, endPoint y: 135, distance: 101.0
click at [346, 135] on div "Pour activer le glissement avec le clavier, appuyez sur Alt+Entrée. Une fois ce…" at bounding box center [334, 147] width 633 height 265
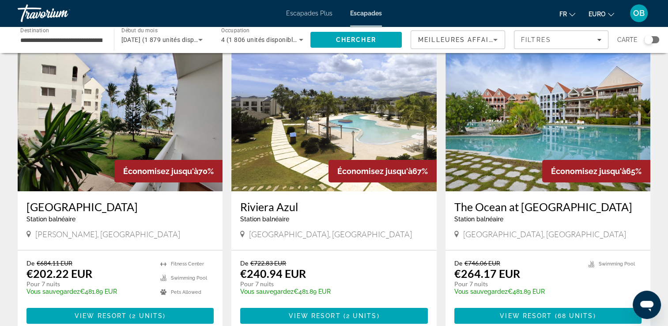
scroll to position [35, 0]
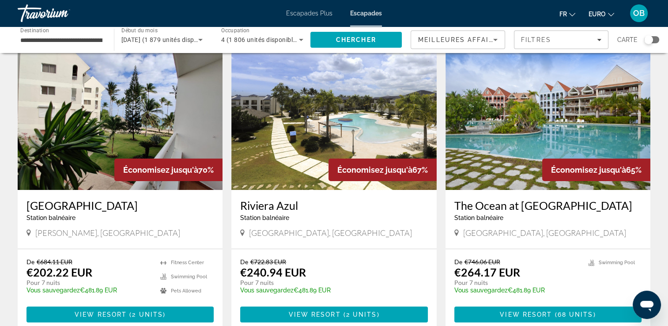
click at [347, 135] on img "Contenu principal" at bounding box center [333, 119] width 205 height 141
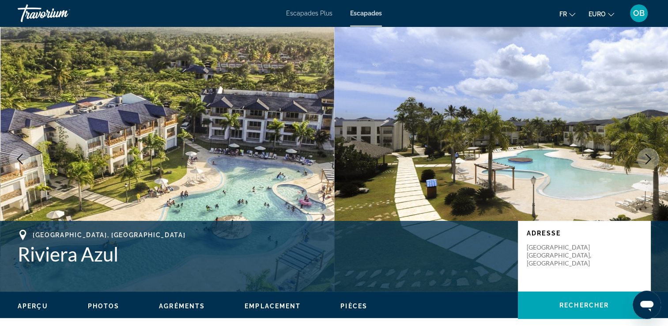
click at [654, 163] on button "Image suivante" at bounding box center [648, 159] width 22 height 22
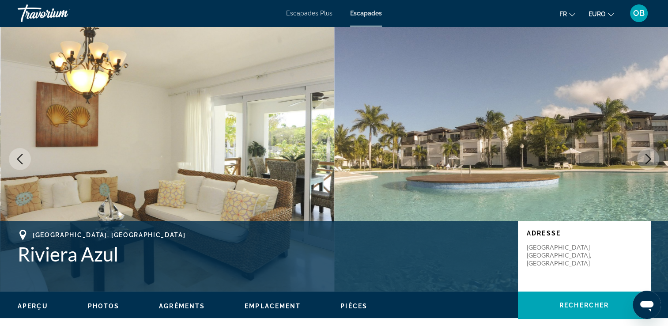
click at [654, 163] on button "Image suivante" at bounding box center [648, 159] width 22 height 22
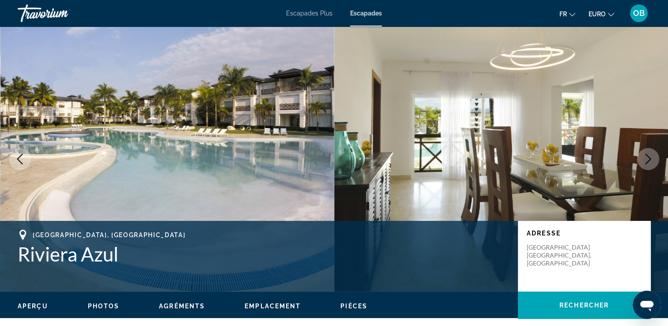
click at [654, 163] on button "Image suivante" at bounding box center [648, 159] width 22 height 22
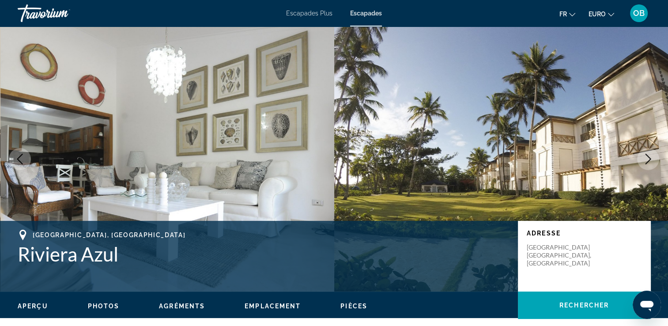
click at [654, 163] on button "Image suivante" at bounding box center [648, 159] width 22 height 22
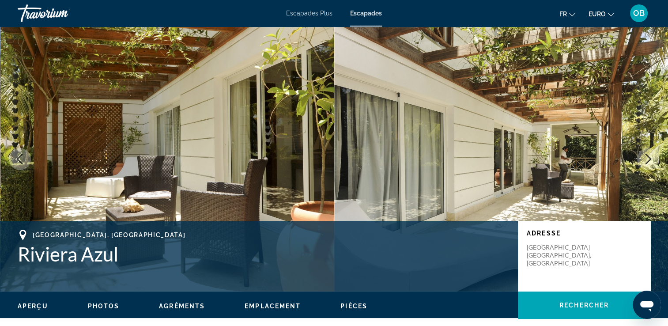
click at [654, 163] on button "Image suivante" at bounding box center [648, 159] width 22 height 22
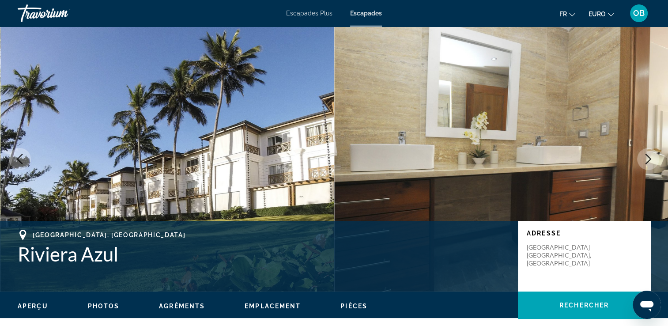
click at [654, 163] on button "Image suivante" at bounding box center [648, 159] width 22 height 22
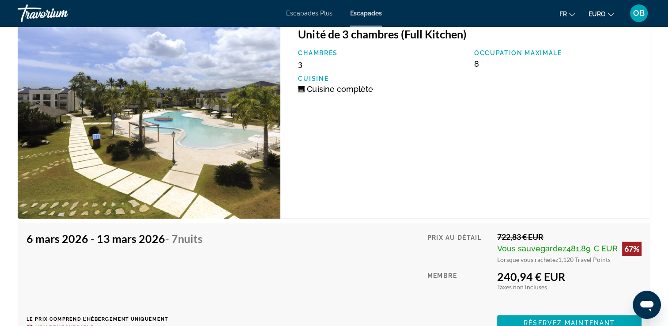
scroll to position [1298, 0]
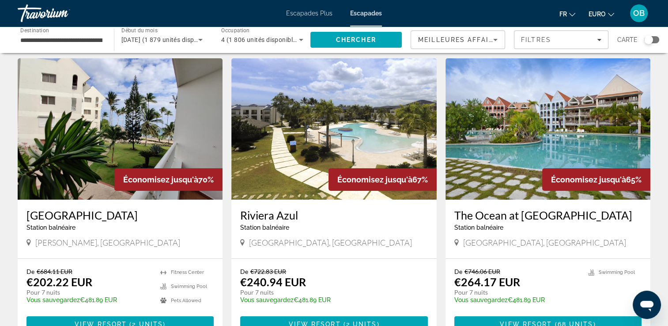
scroll to position [9, 0]
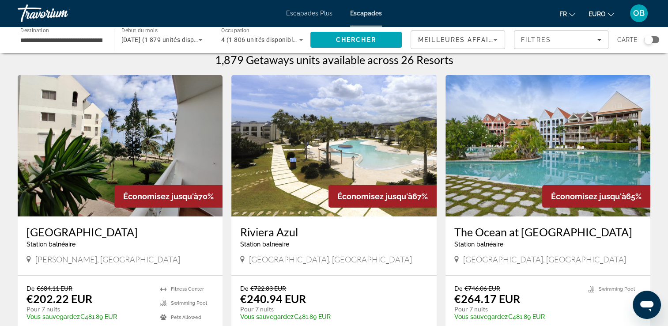
click at [650, 41] on div "Widget de recherche" at bounding box center [648, 39] width 9 height 9
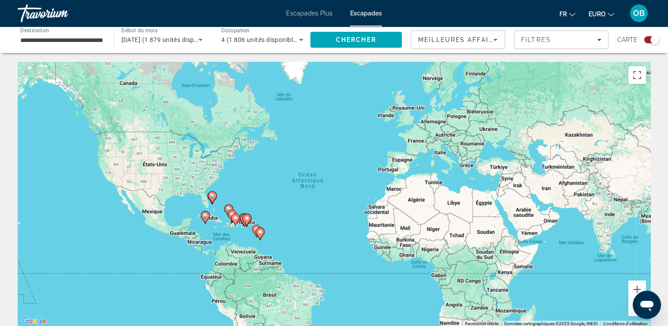
click at [231, 245] on div "Pour activer le glissement avec le clavier, appuyez sur Alt+Entrée. Une fois ce…" at bounding box center [334, 194] width 633 height 265
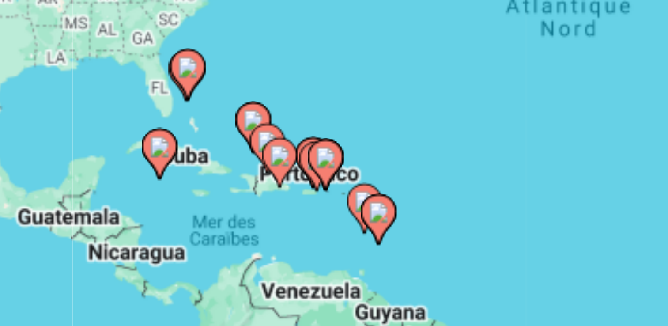
drag, startPoint x: 226, startPoint y: 230, endPoint x: 235, endPoint y: 236, distance: 11.3
click at [235, 236] on div "Pour activer le glissement avec le clavier, appuyez sur Alt+Entrée. Une fois ce…" at bounding box center [334, 194] width 633 height 265
click at [255, 222] on image "Contenu principal" at bounding box center [255, 222] width 5 height 5
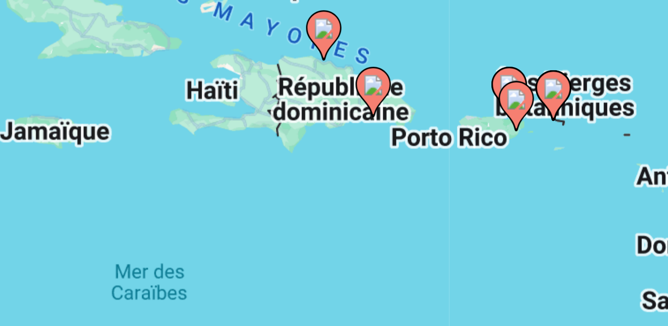
drag, startPoint x: 290, startPoint y: 213, endPoint x: 263, endPoint y: 238, distance: 36.3
click at [263, 238] on div "Pour activer le glissement avec le clavier, appuyez sur Alt+Entrée. Une fois ce…" at bounding box center [334, 194] width 633 height 265
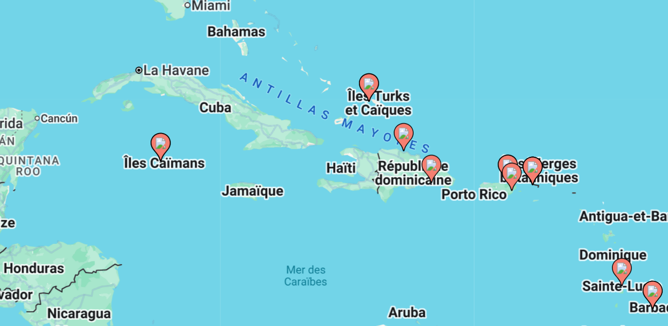
drag, startPoint x: 284, startPoint y: 231, endPoint x: 320, endPoint y: 238, distance: 35.9
click at [320, 238] on div "Pour activer le glissement avec le clavier, appuyez sur Alt+Entrée. Une fois ce…" at bounding box center [334, 194] width 633 height 265
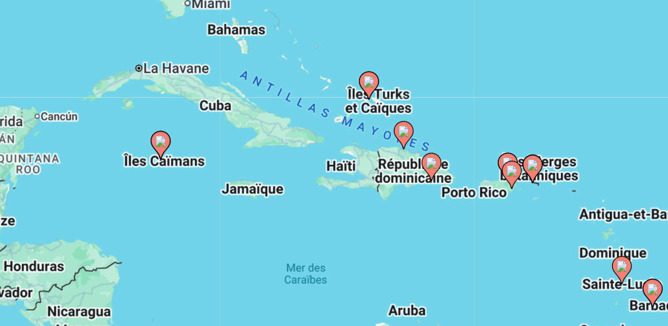
click at [176, 206] on image "Contenu principal" at bounding box center [175, 204] width 5 height 5
type input "**********"
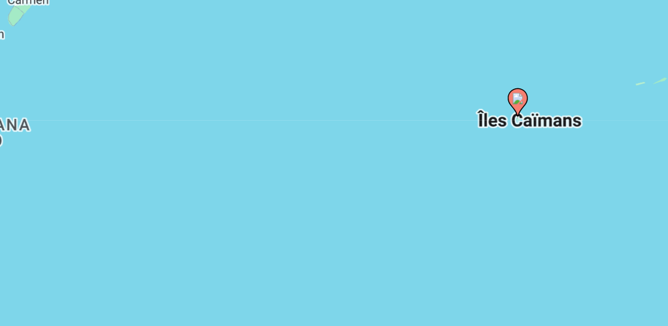
click at [334, 191] on icon "Contenu principal" at bounding box center [334, 187] width 8 height 11
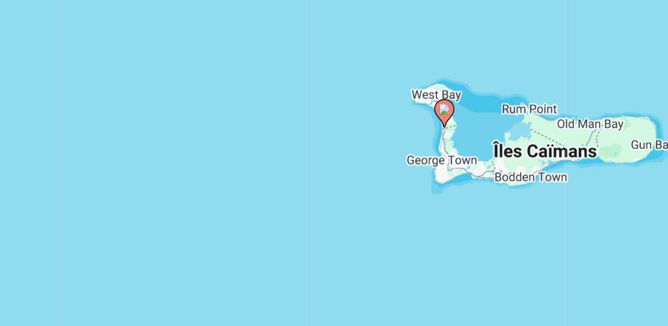
drag, startPoint x: 340, startPoint y: 232, endPoint x: 277, endPoint y: 238, distance: 63.4
click at [277, 238] on div "Pour activer le glissement avec le clavier, appuyez sur Alt+Entrée. Une fois ce…" at bounding box center [334, 194] width 633 height 265
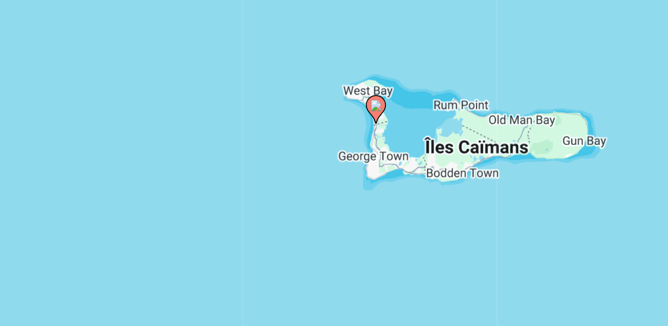
click at [272, 189] on image "Contenu principal" at bounding box center [270, 188] width 5 height 5
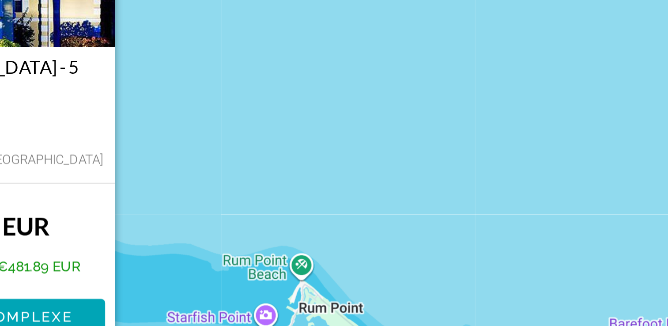
click at [182, 242] on div "Pour activer le glissement avec le clavier, appuyez sur Alt+Entrée. Une fois ce…" at bounding box center [334, 194] width 633 height 265
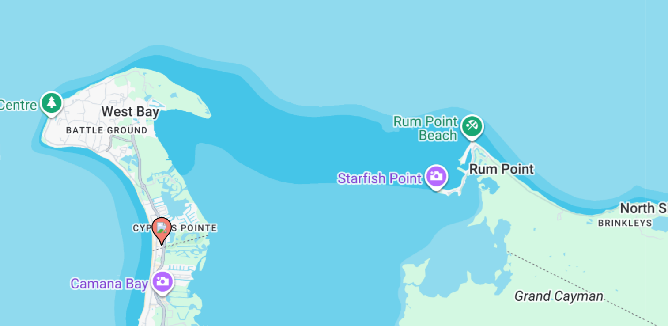
drag, startPoint x: 190, startPoint y: 257, endPoint x: 276, endPoint y: 177, distance: 117.8
click at [276, 177] on div "Pour activer le glissement avec le clavier, appuyez sur Alt+Entrée. Une fois ce…" at bounding box center [334, 194] width 633 height 265
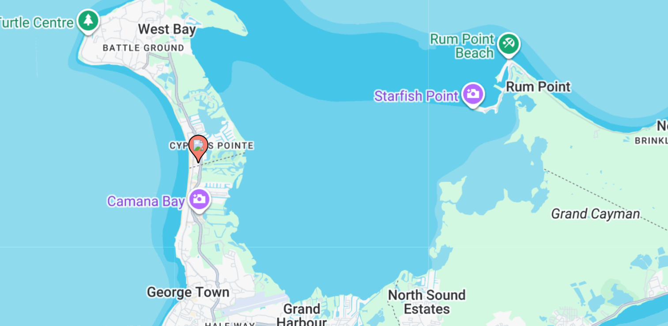
click at [192, 205] on image "Contenu principal" at bounding box center [191, 206] width 5 height 5
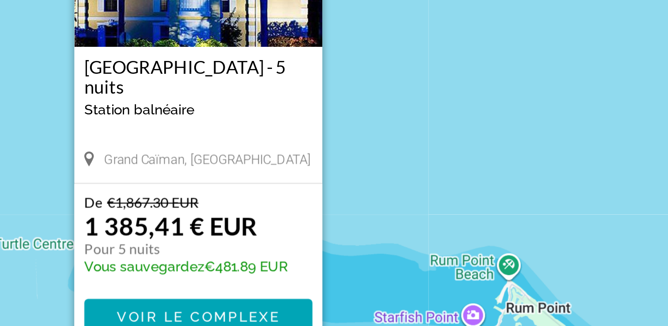
click at [277, 185] on div "Pour activer le glissement avec le clavier, appuyez sur Alt+Entrée. Une fois ce…" at bounding box center [334, 194] width 633 height 265
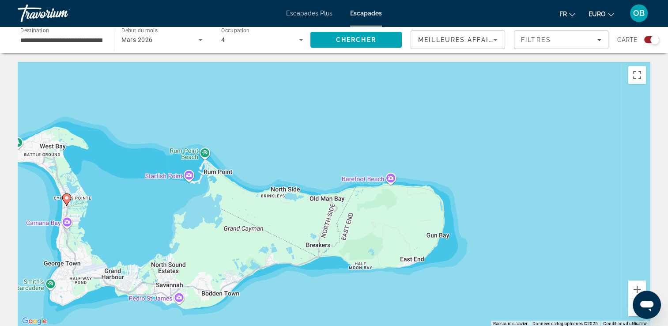
drag, startPoint x: 532, startPoint y: 250, endPoint x: 372, endPoint y: 116, distance: 208.4
click at [372, 116] on div "Pour activer le glissement avec le clavier, appuyez sur Alt+Entrée. Une fois ce…" at bounding box center [334, 194] width 633 height 265
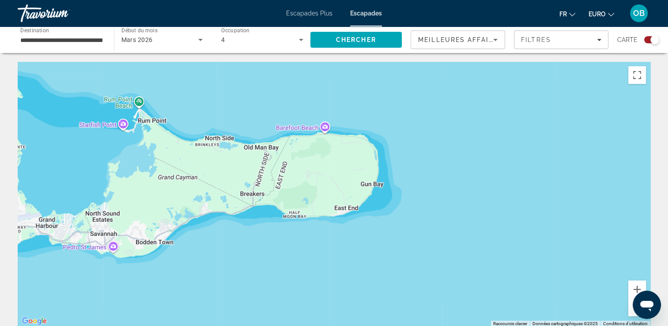
click at [374, 196] on div "Pour activer le glissement avec le clavier, appuyez sur Alt+Entrée. Une fois ce…" at bounding box center [334, 194] width 633 height 265
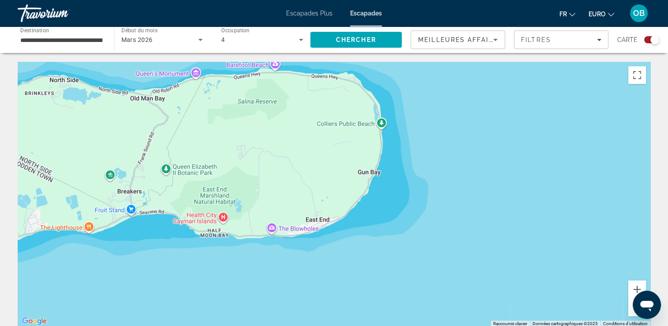
click at [374, 196] on div "Contenu principal" at bounding box center [334, 194] width 633 height 265
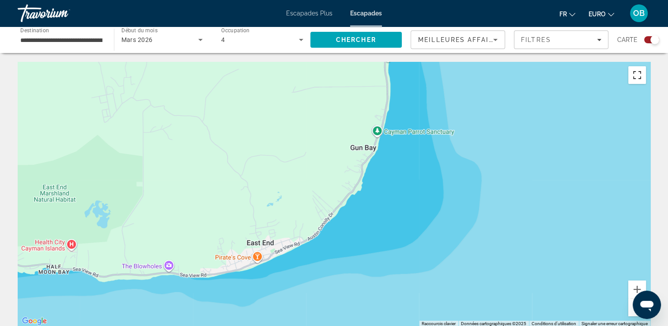
click at [630, 83] on button "Passer en plein écran" at bounding box center [637, 75] width 18 height 18
click at [650, 41] on div "Widget de recherche" at bounding box center [654, 39] width 9 height 9
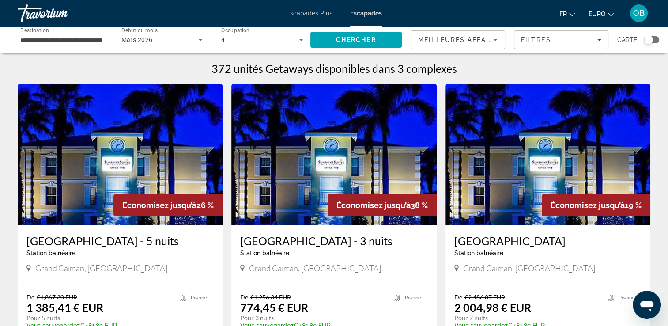
scroll to position [2, 0]
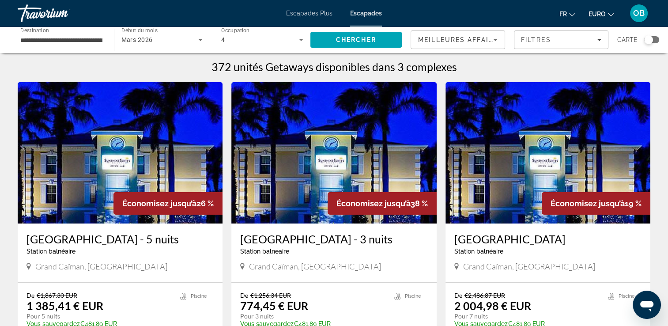
click at [108, 89] on img "Contenu principal" at bounding box center [120, 152] width 205 height 141
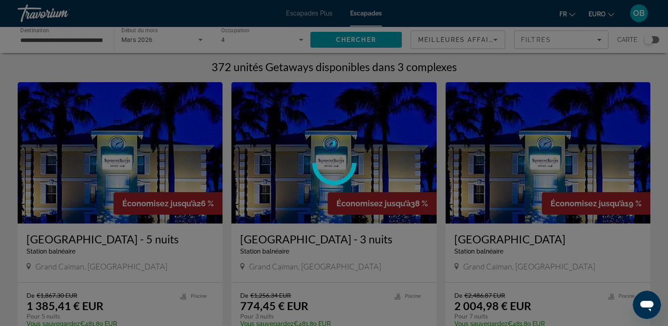
click at [74, 41] on div at bounding box center [334, 163] width 668 height 326
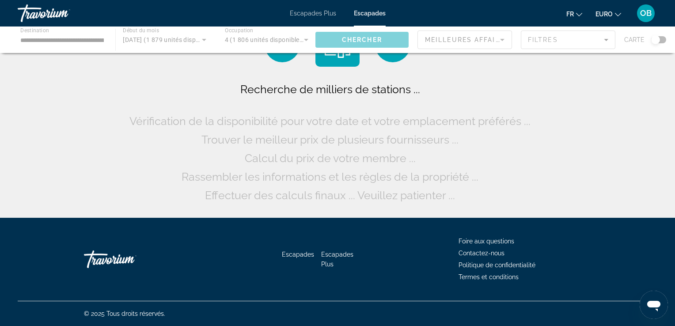
click at [62, 42] on div "Contenu principal" at bounding box center [337, 39] width 675 height 26
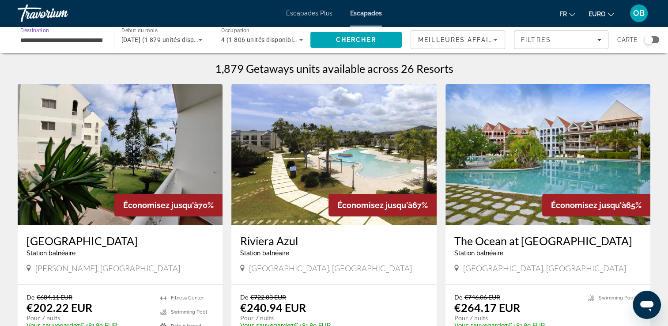
click at [73, 39] on input "**********" at bounding box center [61, 40] width 82 height 11
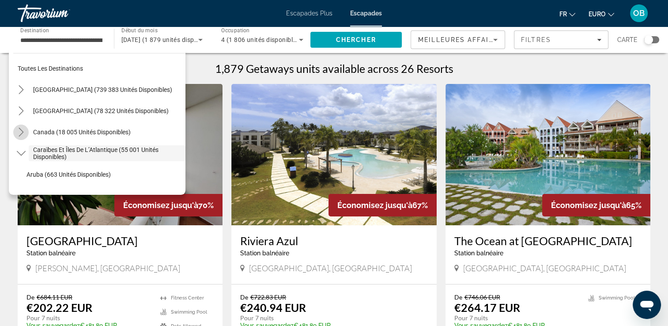
click at [20, 130] on icon "Toggle Canada (18 005 unités disponibles) sous-menu" at bounding box center [21, 132] width 9 height 9
click at [24, 114] on icon "Toggle Mexique (78 322 unités disponibles) sous-menu" at bounding box center [21, 110] width 9 height 9
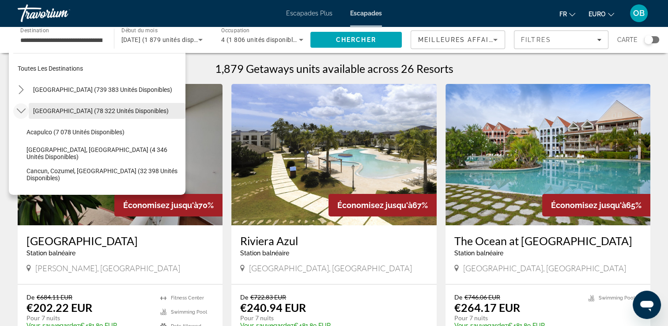
click at [52, 107] on span "[GEOGRAPHIC_DATA] (78 322 unités disponibles)" at bounding box center [101, 110] width 136 height 7
type input "**********"
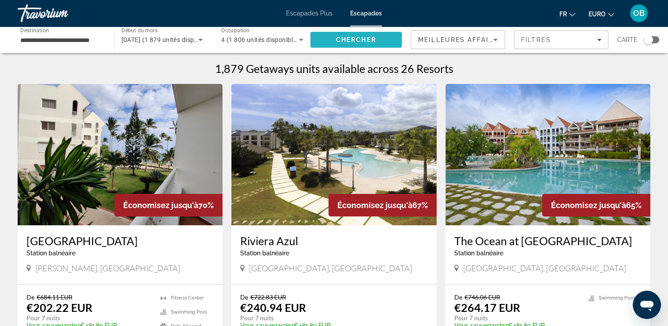
click at [367, 45] on span "Rechercher" at bounding box center [356, 39] width 92 height 21
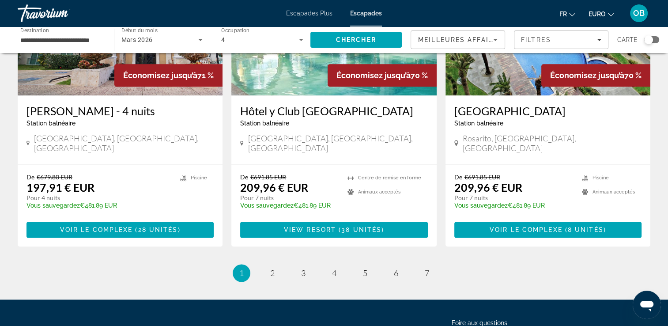
scroll to position [1128, 0]
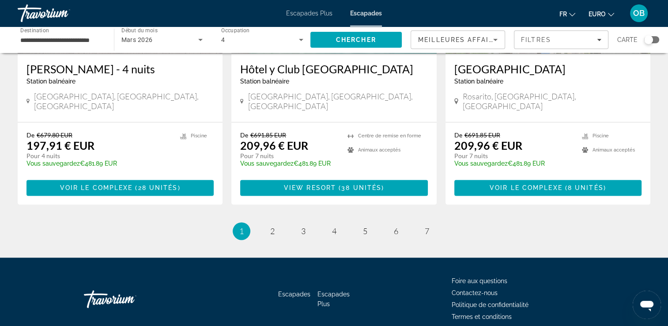
click at [434, 222] on li "page 7" at bounding box center [427, 231] width 18 height 18
click at [426, 226] on span "7" at bounding box center [427, 231] width 4 height 10
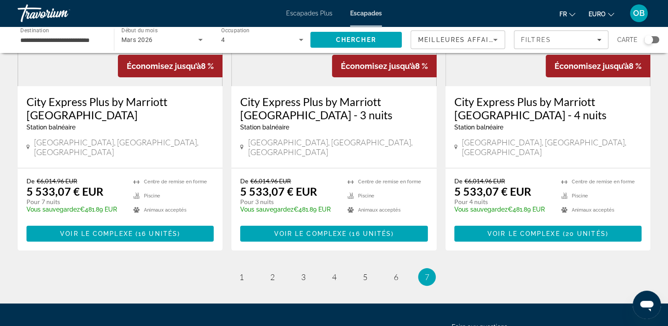
scroll to position [147, 0]
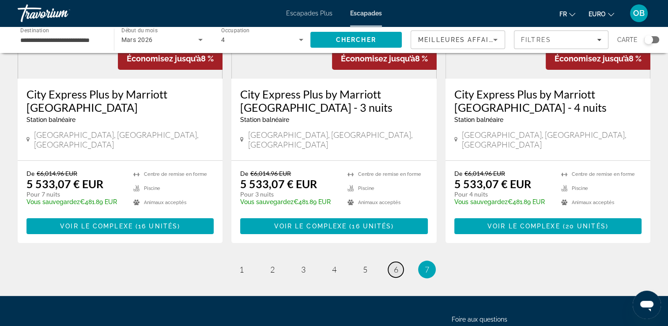
click at [395, 264] on span "6" at bounding box center [396, 269] width 4 height 10
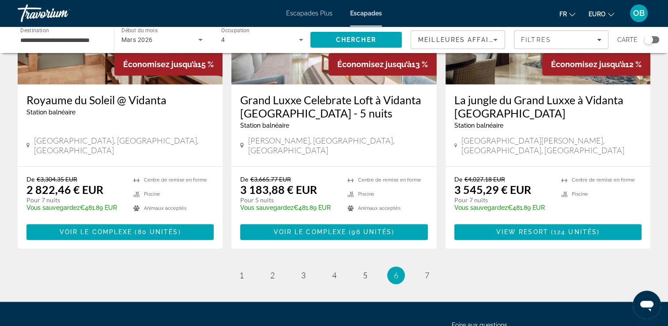
scroll to position [1142, 0]
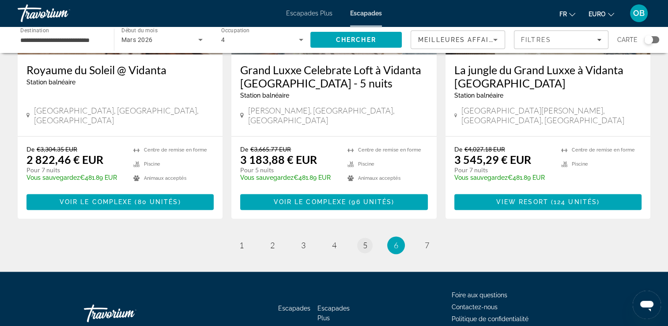
drag, startPoint x: 356, startPoint y: 192, endPoint x: 361, endPoint y: 192, distance: 4.9
click at [361, 236] on li "page 5" at bounding box center [365, 245] width 18 height 18
click at [361, 238] on link "page 5" at bounding box center [364, 245] width 15 height 15
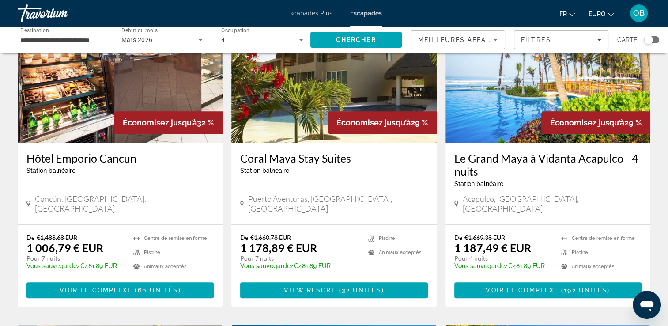
scroll to position [423, 0]
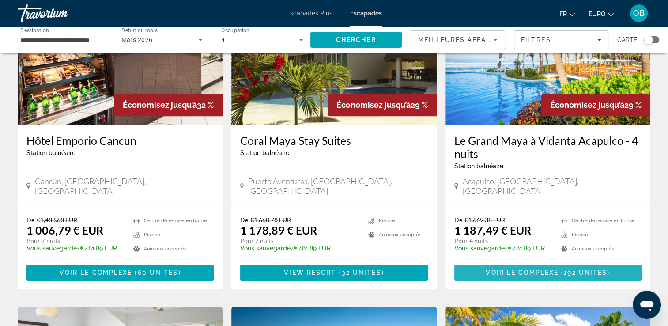
click at [599, 269] on span "192 unités" at bounding box center [585, 272] width 43 height 7
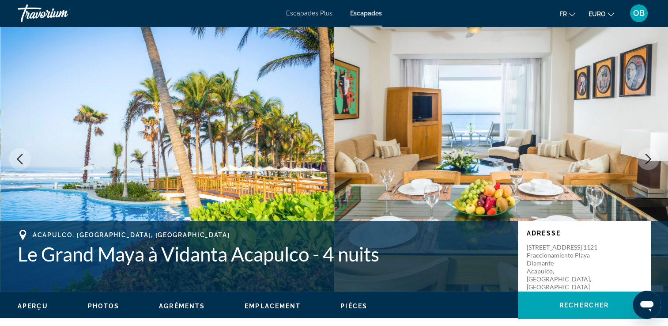
click at [648, 168] on button "Image suivante" at bounding box center [648, 159] width 22 height 22
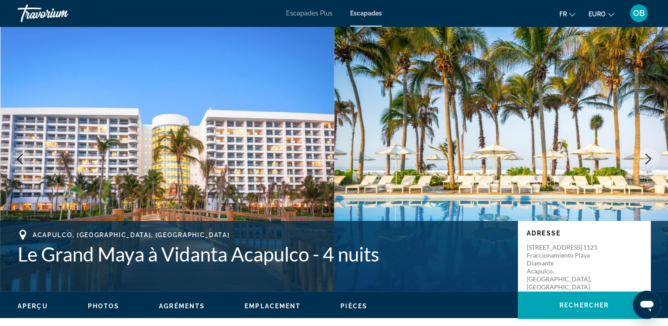
click at [648, 168] on button "Image suivante" at bounding box center [648, 159] width 22 height 22
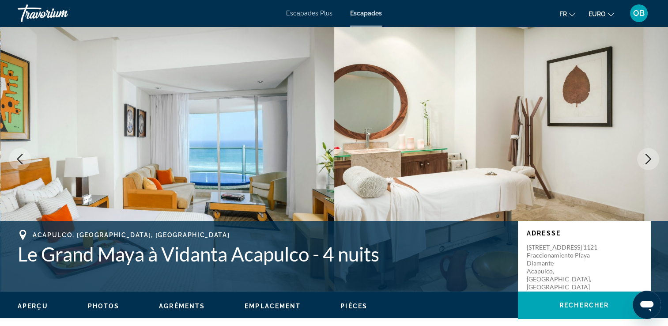
click at [648, 168] on button "Image suivante" at bounding box center [648, 159] width 22 height 22
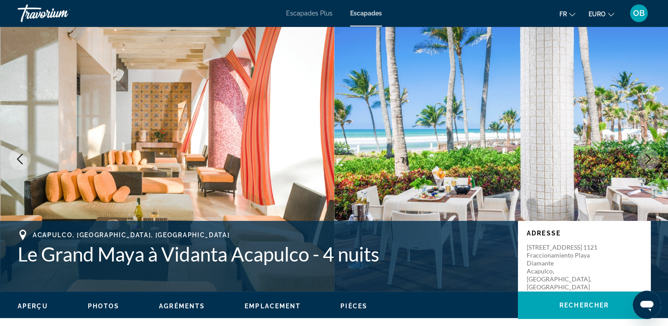
click at [648, 168] on button "Image suivante" at bounding box center [648, 159] width 22 height 22
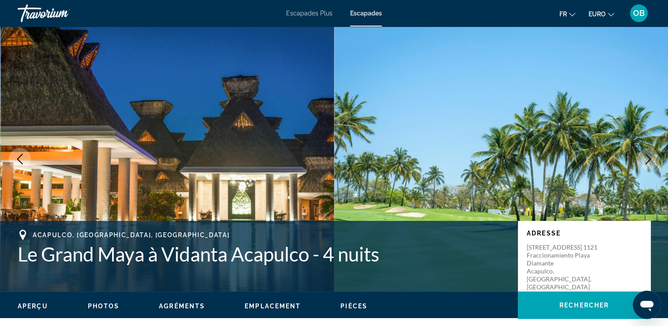
click at [648, 168] on button "Image suivante" at bounding box center [648, 159] width 22 height 22
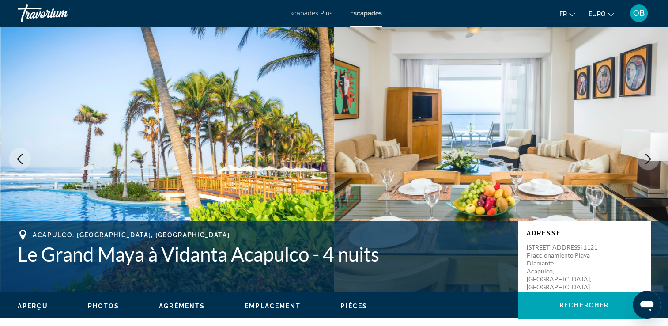
click at [648, 168] on button "Image suivante" at bounding box center [648, 159] width 22 height 22
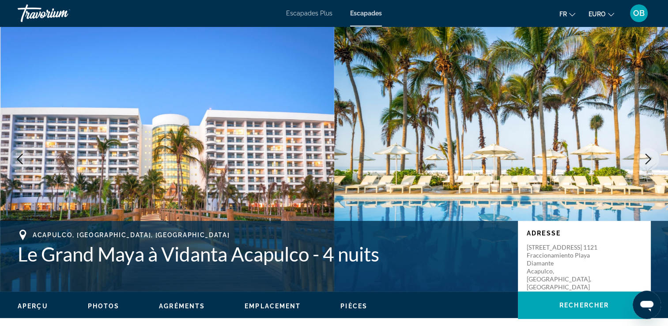
click at [648, 168] on button "Image suivante" at bounding box center [648, 159] width 22 height 22
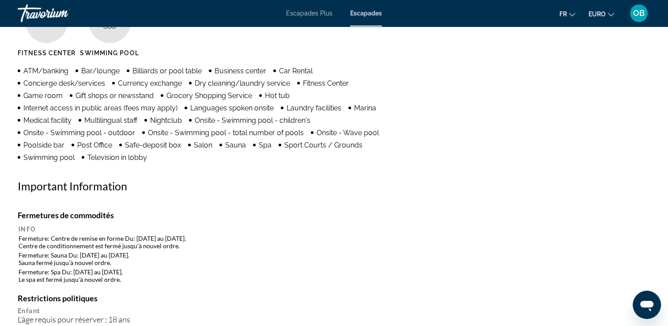
scroll to position [9, 0]
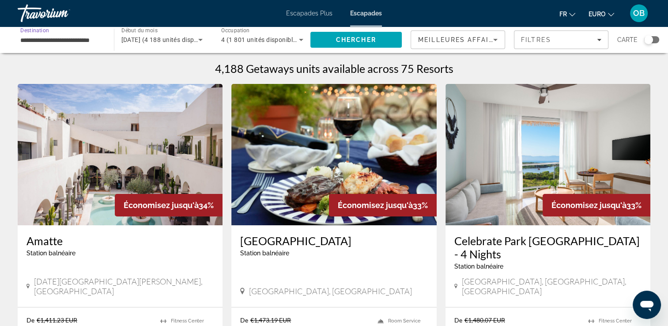
click at [89, 39] on input "**********" at bounding box center [61, 40] width 82 height 11
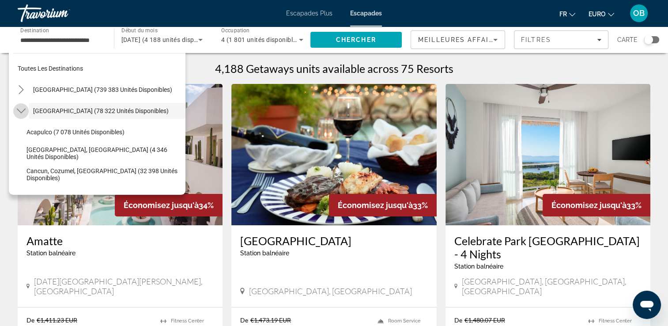
click at [19, 115] on mat-icon "Toggle Mexique (78 322 unités disponibles) sous-menu" at bounding box center [20, 110] width 15 height 15
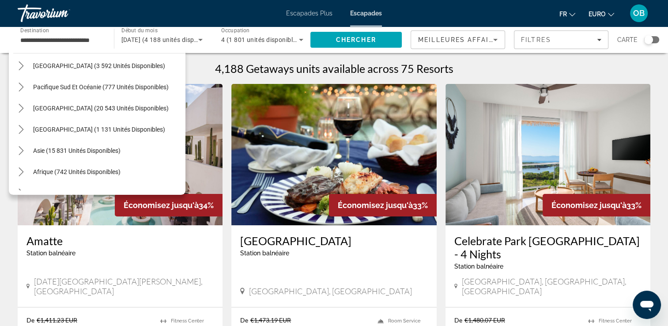
scroll to position [143, 0]
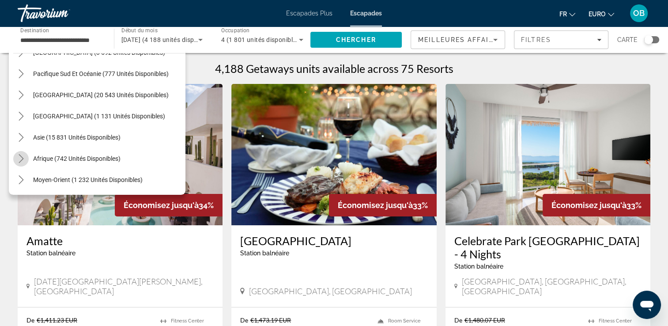
click at [21, 154] on icon "Toggle Afrique (742 unités disponibles) sous-menu" at bounding box center [21, 158] width 9 height 9
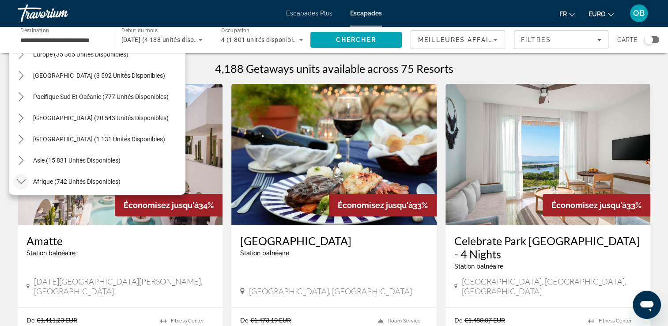
scroll to position [118, 0]
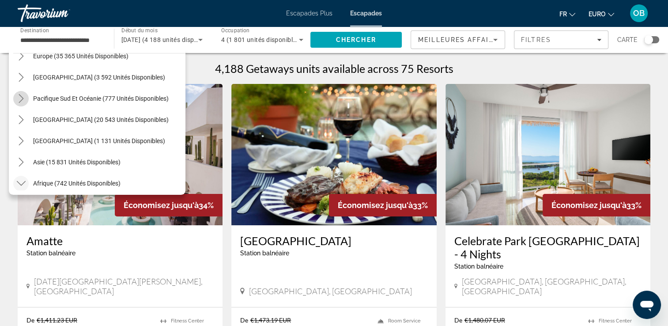
click at [18, 96] on icon "Toggle Pacifique Sud et Océanie (777 unités disponibles) sous-menu" at bounding box center [21, 98] width 9 height 9
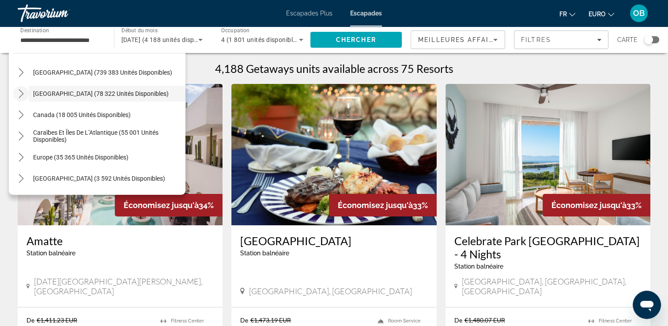
scroll to position [12, 0]
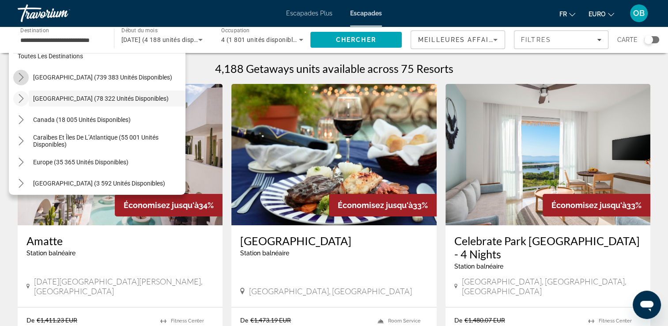
click at [20, 81] on icon "Toggle États-Unis (739 383 unités disponibles) sous-menu" at bounding box center [21, 77] width 9 height 9
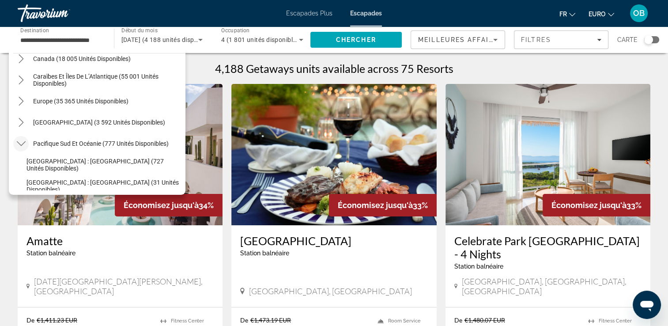
scroll to position [1044, 0]
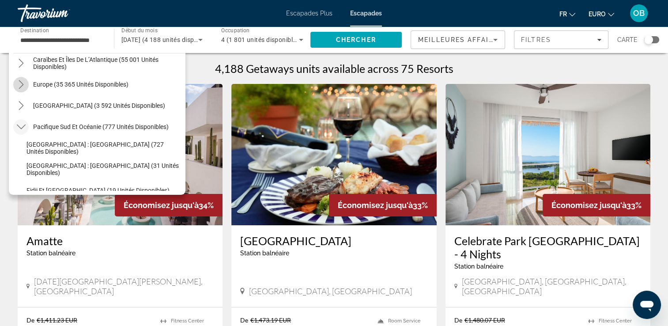
click at [21, 83] on icon "Toggle Europe (35 365 unités disponibles) sous-menu" at bounding box center [21, 84] width 9 height 9
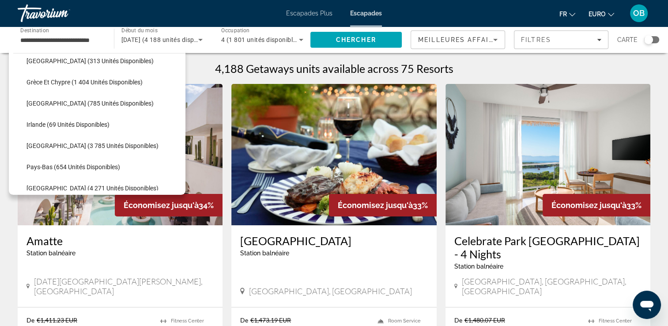
scroll to position [1219, 0]
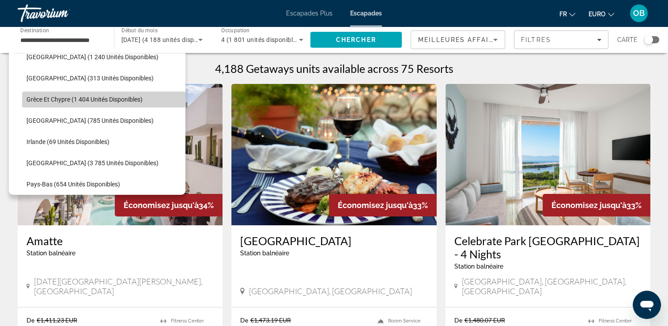
click at [122, 100] on span "Grèce et Chypre (1 404 unités disponibles)" at bounding box center [84, 99] width 116 height 7
type input "**********"
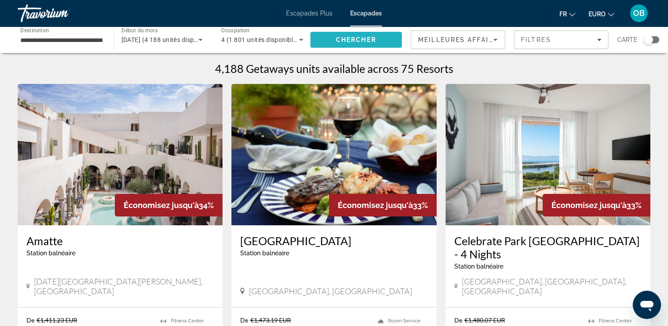
click at [371, 42] on span "Chercher" at bounding box center [356, 39] width 40 height 7
